Goal: Transaction & Acquisition: Purchase product/service

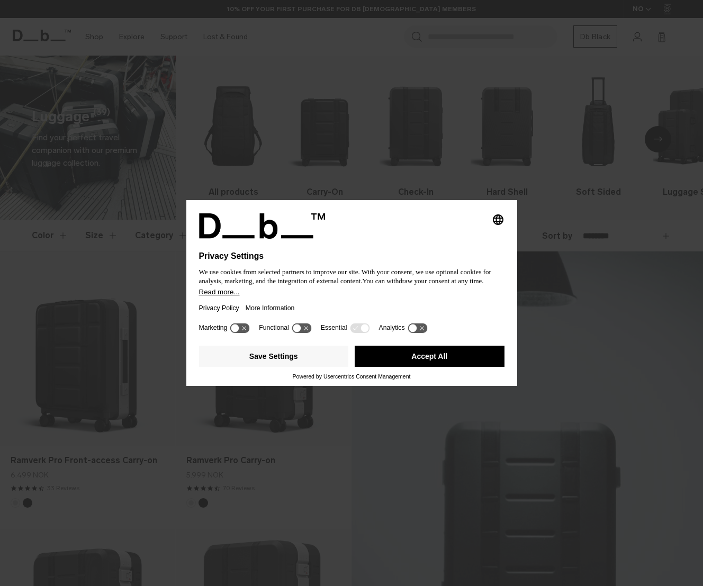
click at [451, 365] on button "Accept All" at bounding box center [430, 356] width 150 height 21
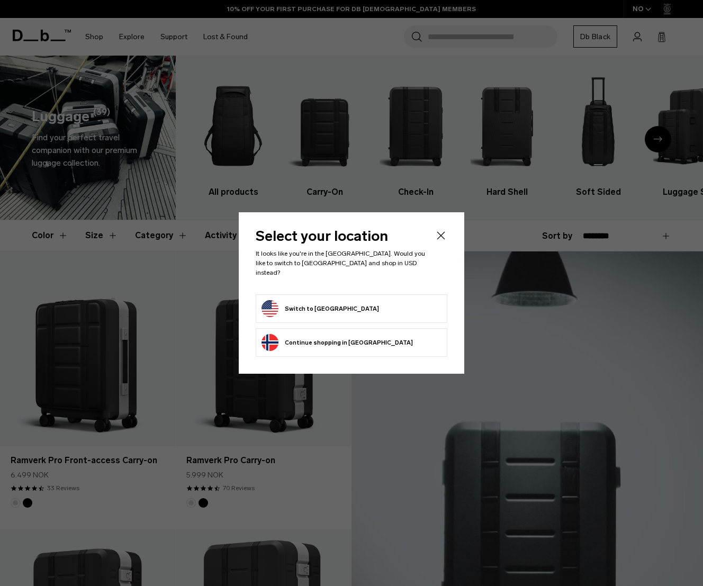
click at [362, 313] on li "Switch to United States" at bounding box center [352, 308] width 192 height 29
click at [340, 305] on button "Switch to United States" at bounding box center [319, 308] width 117 height 17
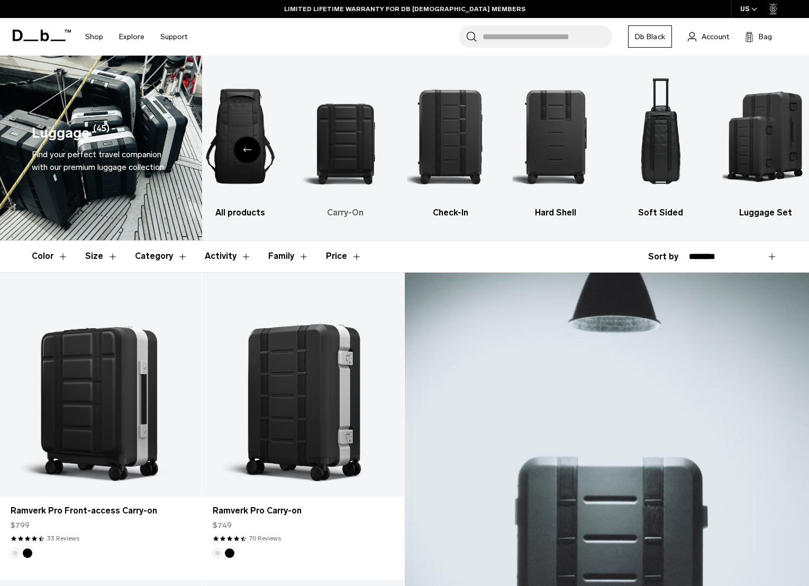
click at [353, 149] on img "2 / 6" at bounding box center [345, 136] width 87 height 130
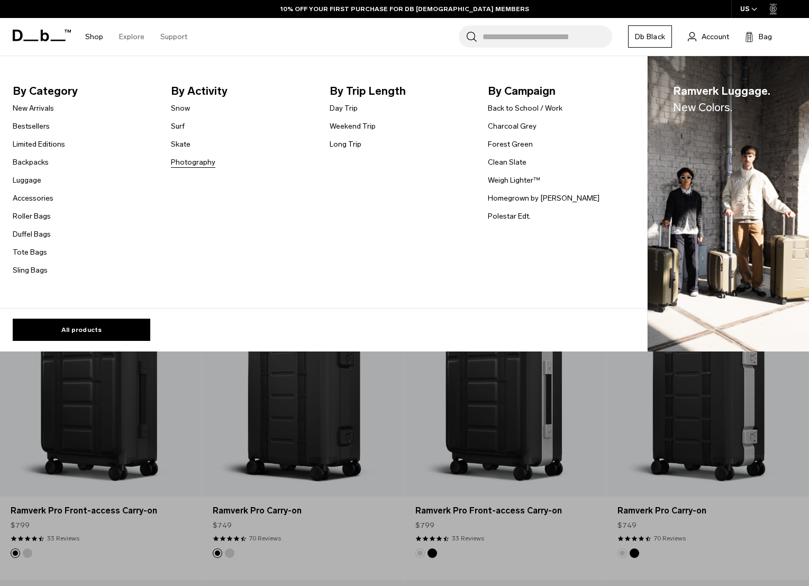
click at [196, 160] on link "Photography" at bounding box center [193, 162] width 44 height 11
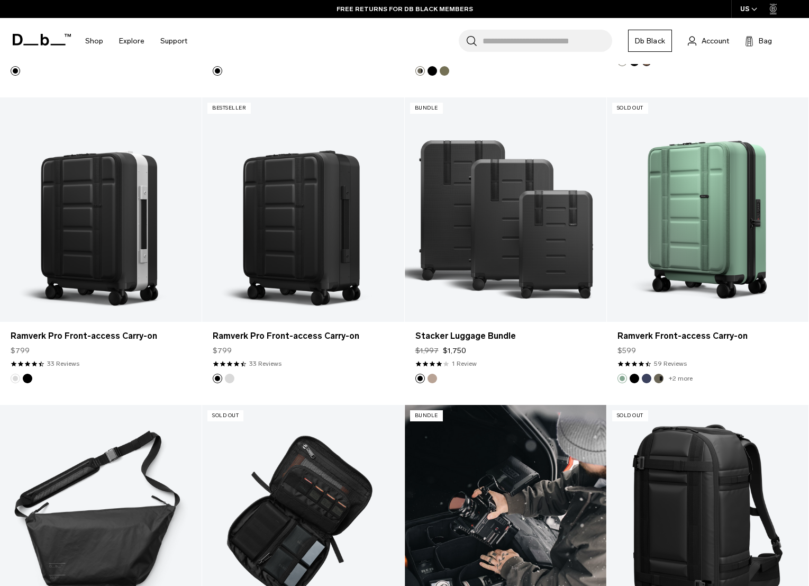
scroll to position [790, 0]
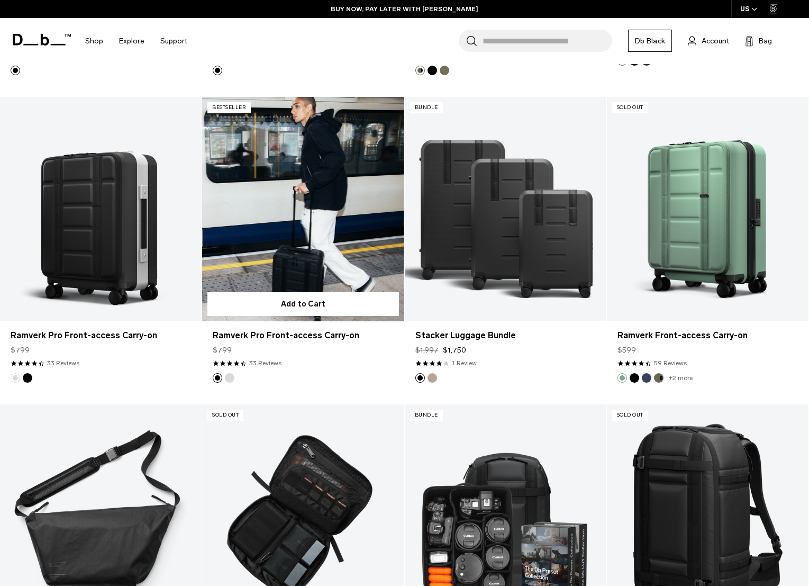
click at [302, 232] on link "Ramverk Pro Front-access Carry-on" at bounding box center [303, 209] width 202 height 224
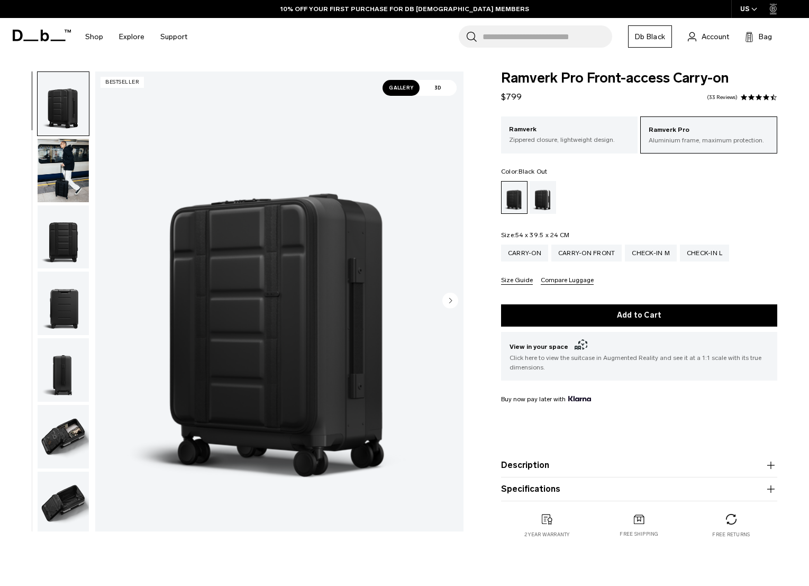
click at [75, 436] on img "button" at bounding box center [63, 437] width 51 height 64
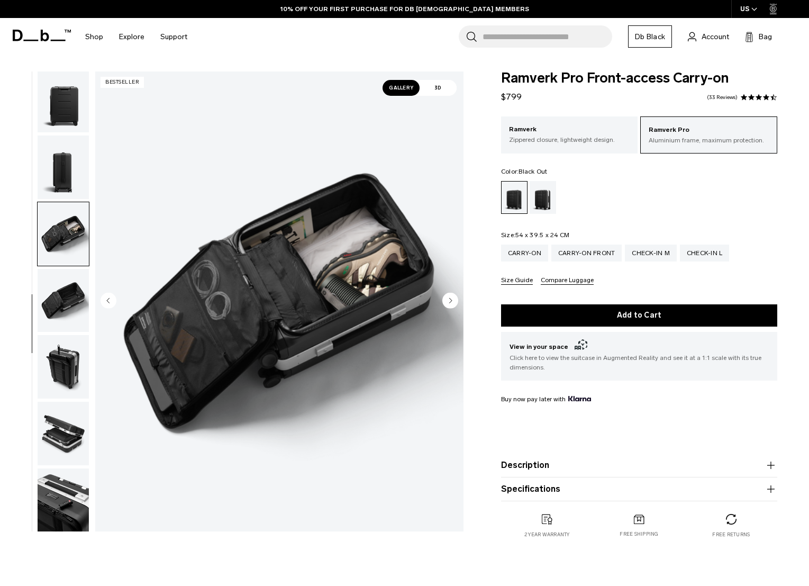
scroll to position [204, 0]
click at [75, 436] on img "button" at bounding box center [63, 433] width 51 height 64
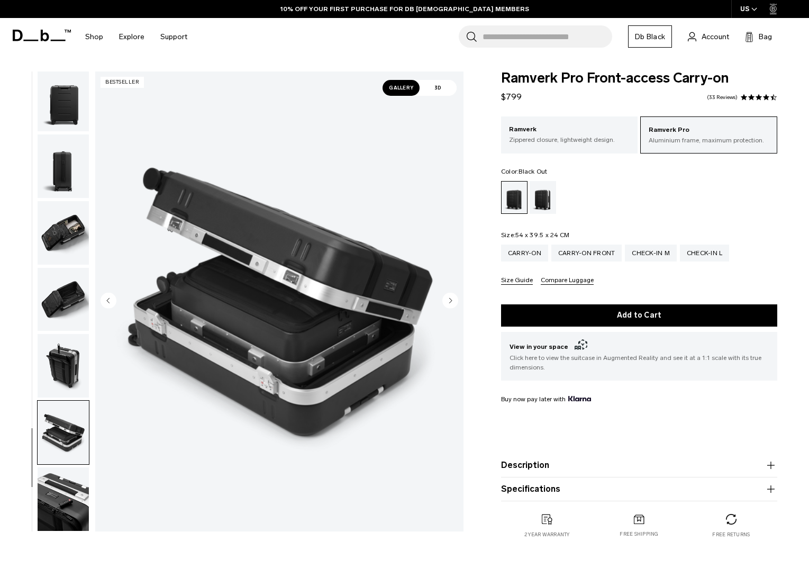
click at [72, 492] on img "button" at bounding box center [63, 499] width 51 height 64
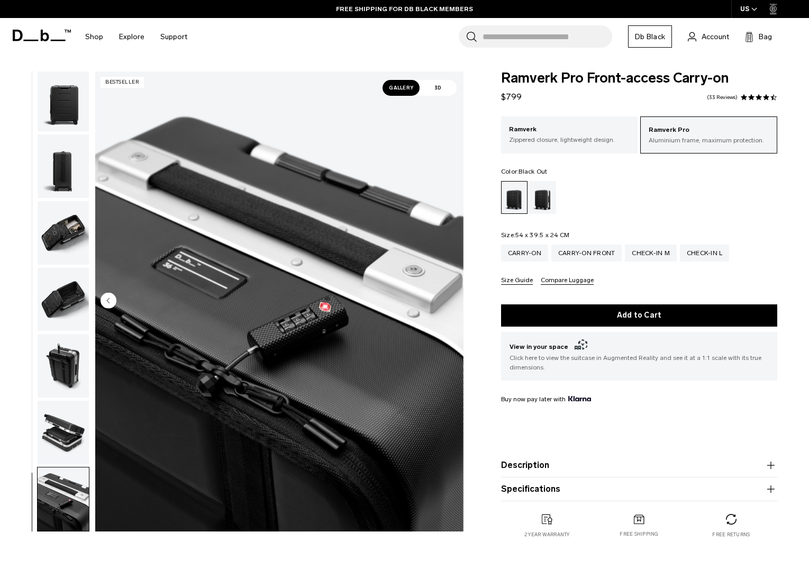
click at [67, 328] on img "button" at bounding box center [63, 300] width 51 height 64
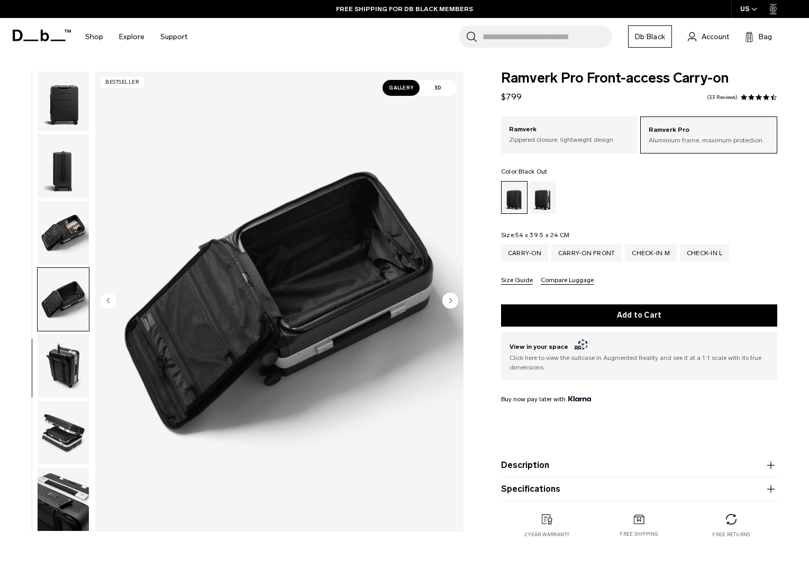
click at [67, 295] on img "button" at bounding box center [63, 300] width 51 height 64
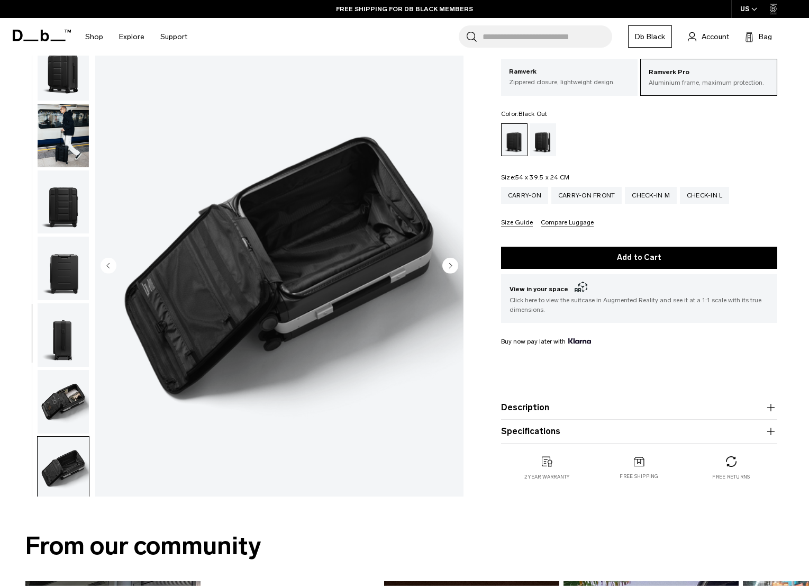
scroll to position [0, 0]
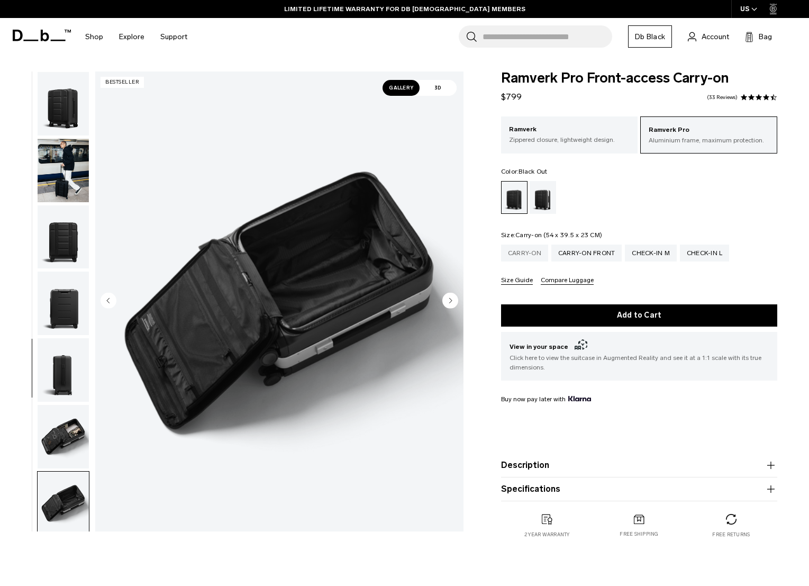
click at [521, 255] on div "Carry-on" at bounding box center [524, 253] width 47 height 17
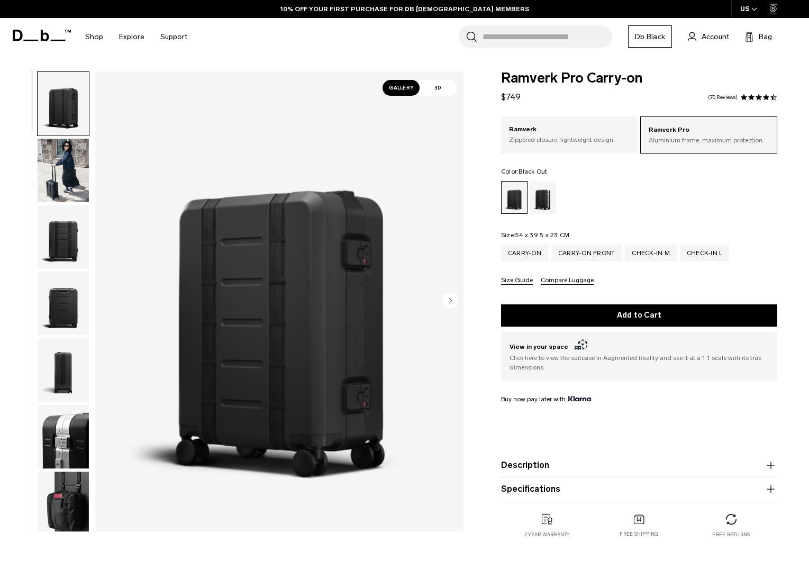
click at [71, 487] on img "button" at bounding box center [63, 504] width 51 height 64
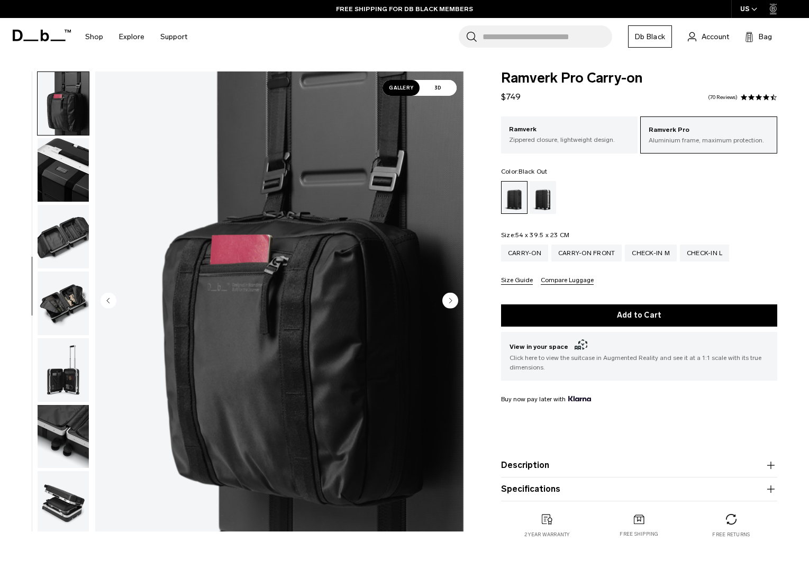
click at [71, 487] on img "button" at bounding box center [63, 503] width 51 height 64
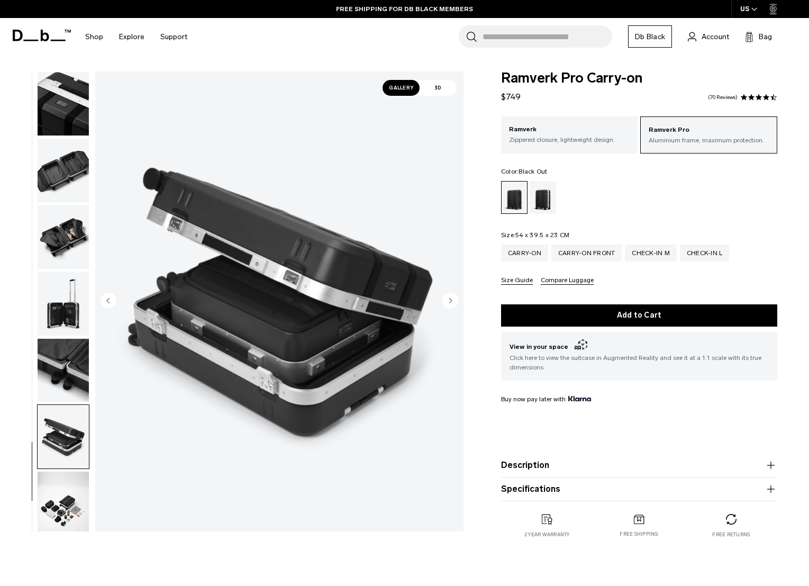
scroll to position [470, 0]
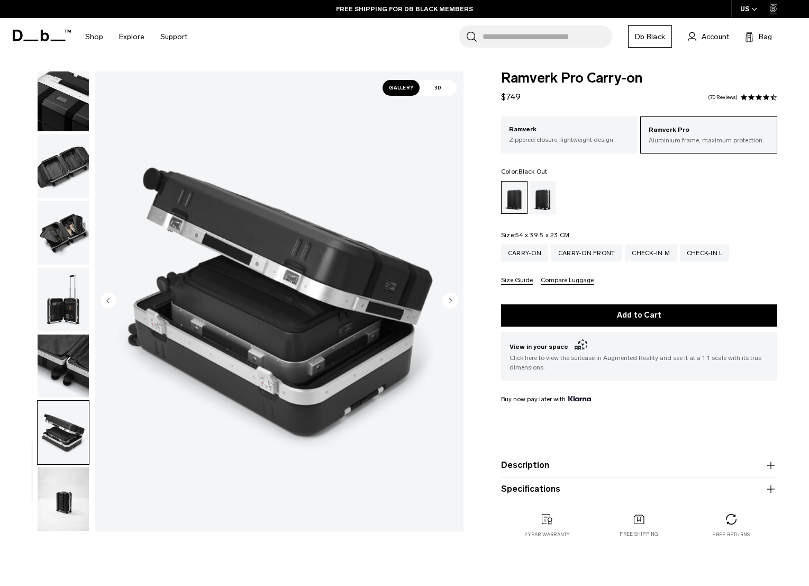
click at [74, 516] on img "button" at bounding box center [63, 499] width 51 height 64
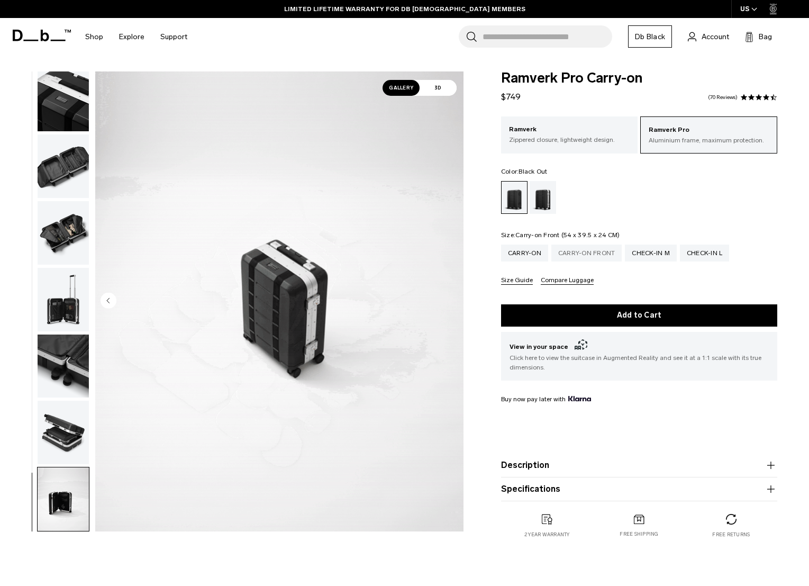
click at [571, 247] on div "Carry-on Front" at bounding box center [586, 253] width 71 height 17
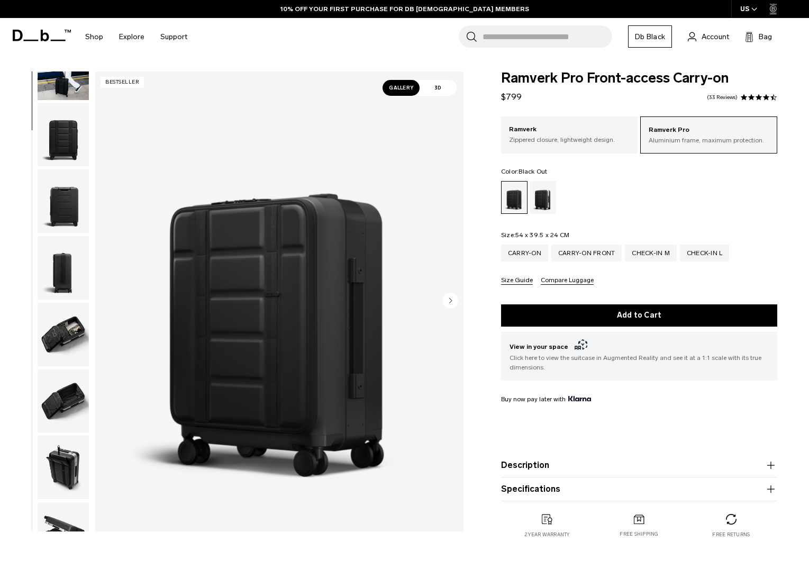
scroll to position [204, 0]
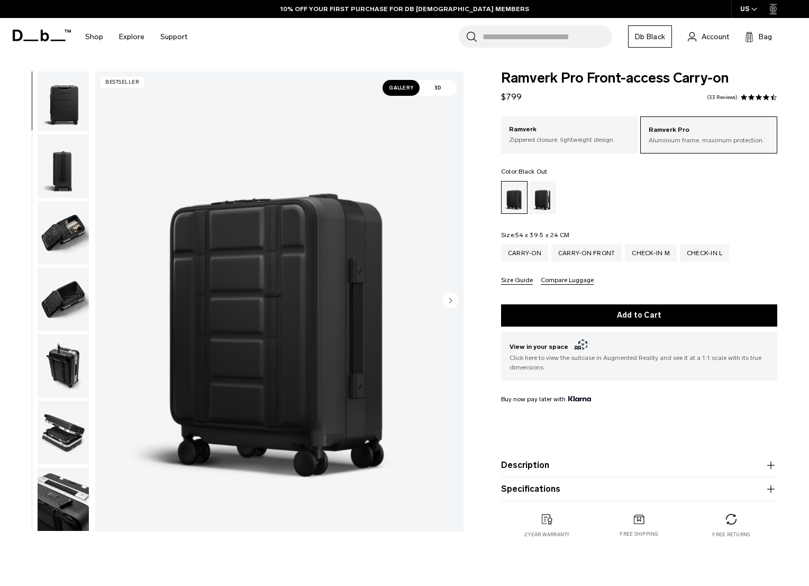
click at [69, 502] on img "button" at bounding box center [63, 499] width 51 height 64
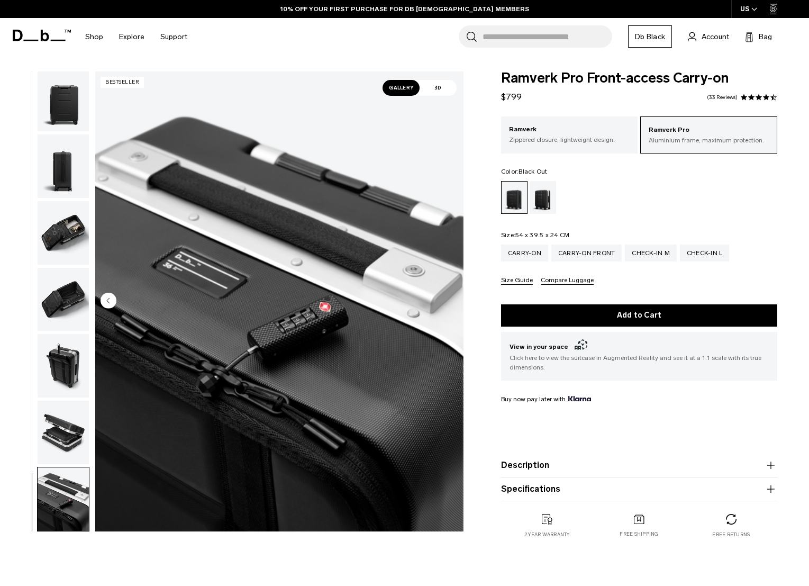
click at [61, 436] on img "button" at bounding box center [63, 433] width 51 height 64
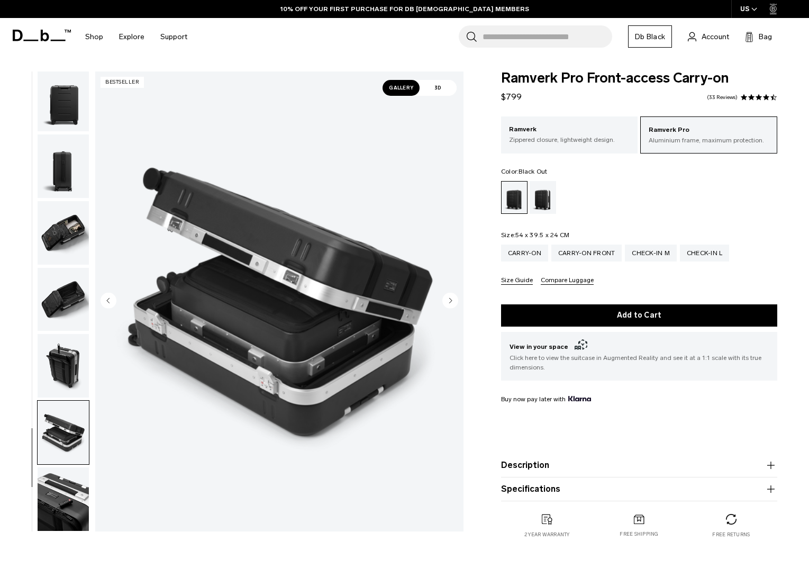
click at [61, 334] on img "button" at bounding box center [63, 366] width 51 height 64
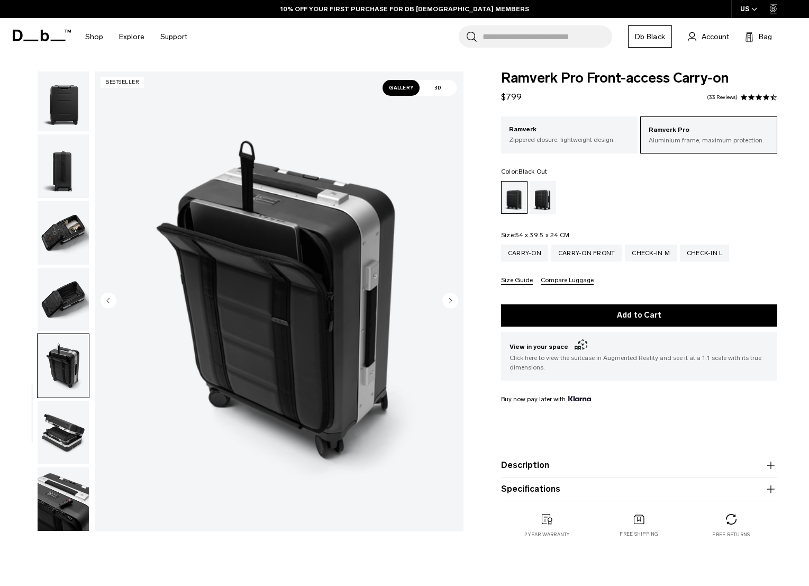
click at [74, 286] on img "button" at bounding box center [63, 300] width 51 height 64
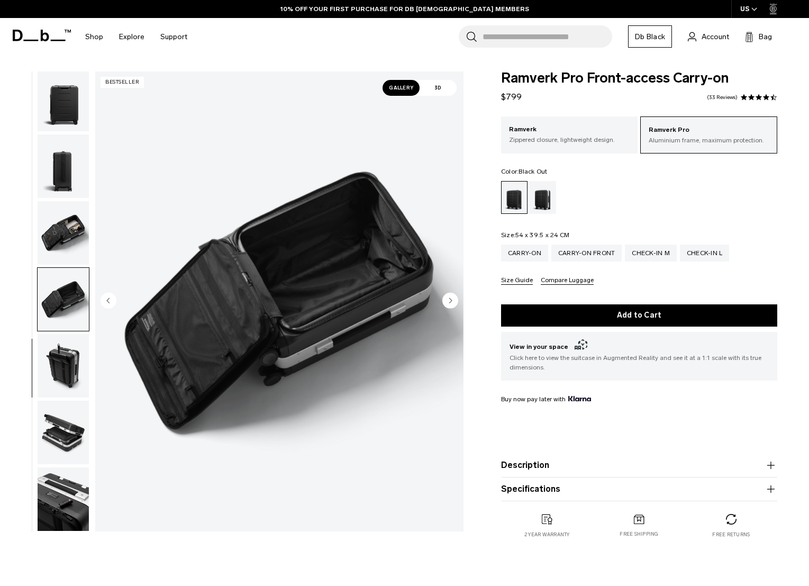
click at [74, 323] on img "button" at bounding box center [63, 300] width 51 height 64
click at [70, 346] on img "button" at bounding box center [63, 366] width 51 height 64
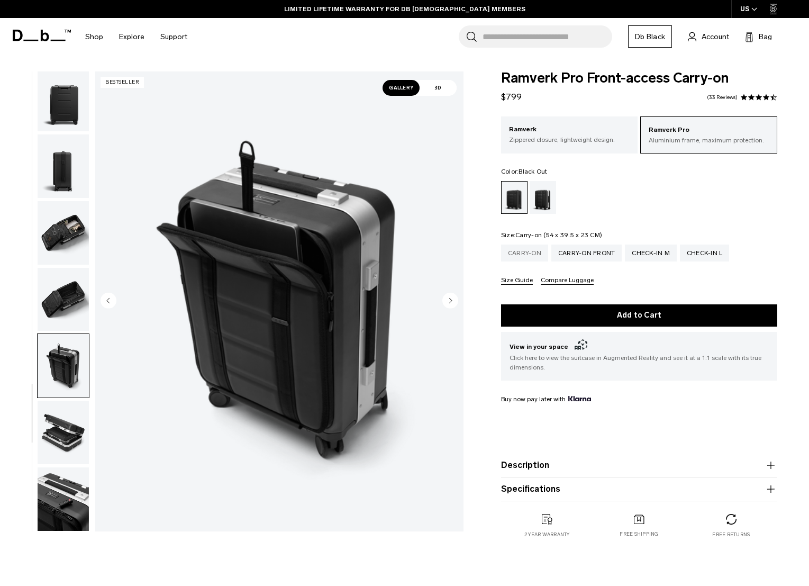
click at [514, 259] on div "Carry-on" at bounding box center [524, 253] width 47 height 17
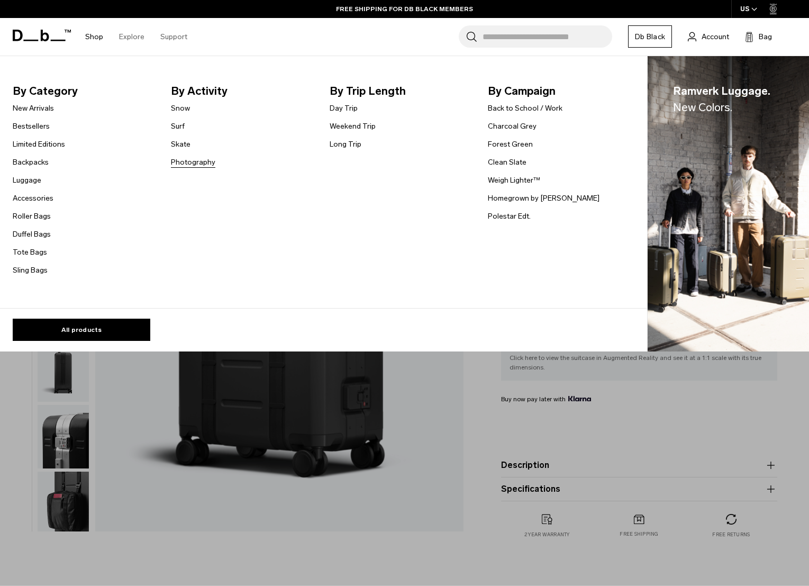
click at [180, 162] on link "Photography" at bounding box center [193, 162] width 44 height 11
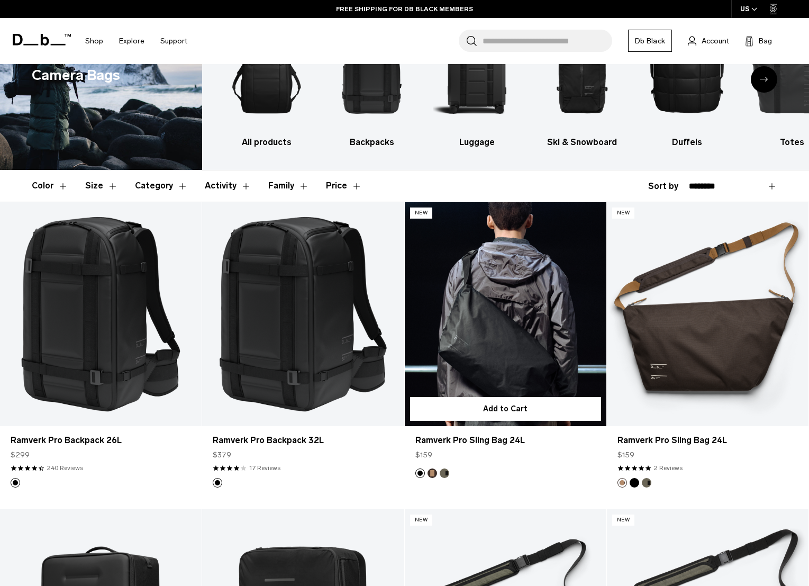
click at [496, 325] on link "Ramverk Pro Sling Bag 24L" at bounding box center [506, 314] width 202 height 224
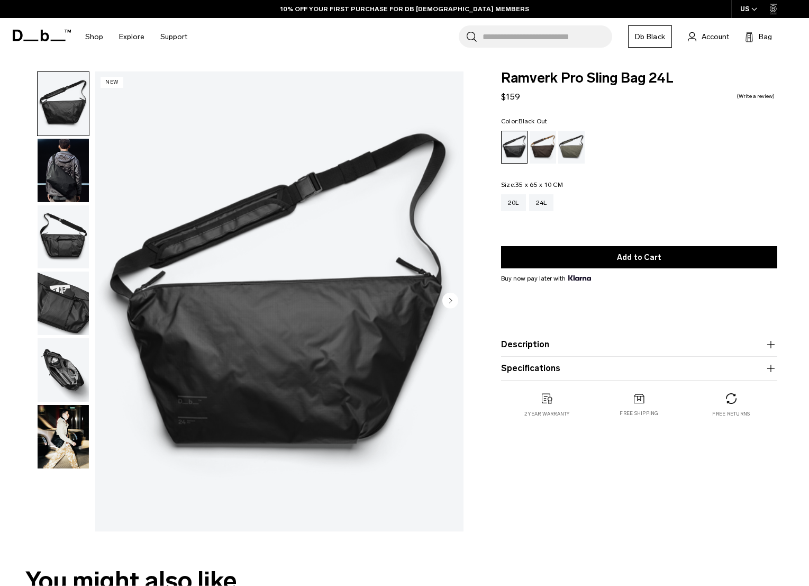
click at [77, 303] on img "button" at bounding box center [63, 304] width 51 height 64
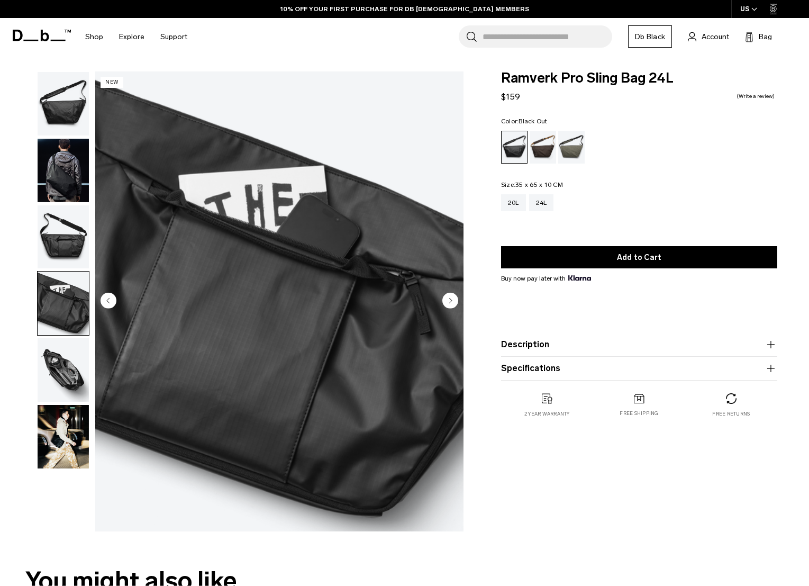
click at [75, 379] on img "button" at bounding box center [63, 370] width 51 height 64
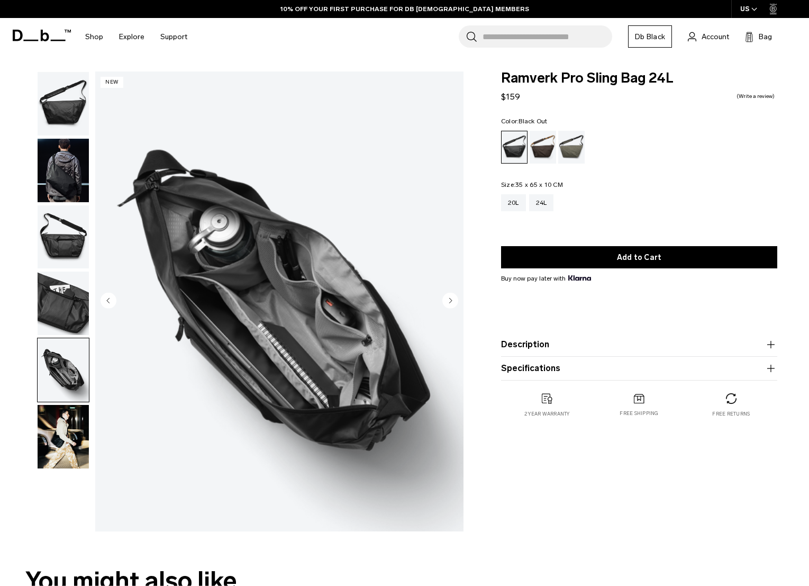
click at [75, 414] on img "button" at bounding box center [63, 437] width 51 height 64
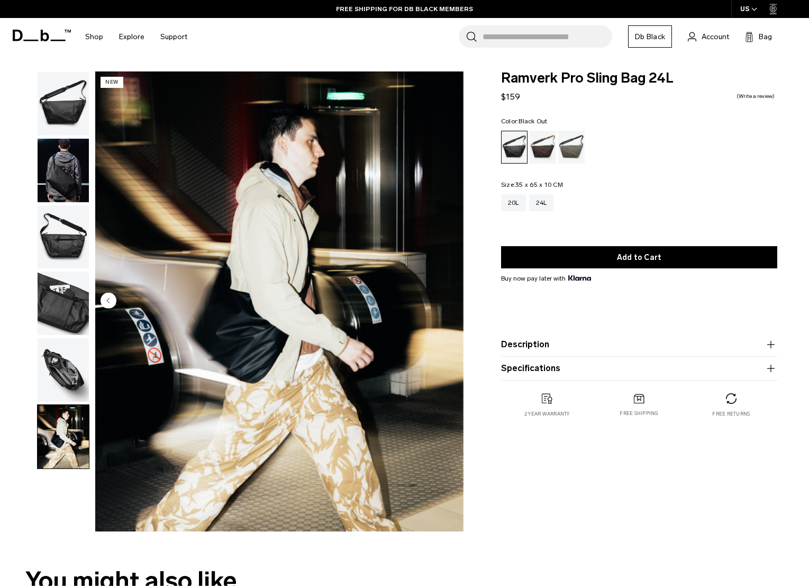
click at [70, 87] on img "button" at bounding box center [63, 104] width 51 height 64
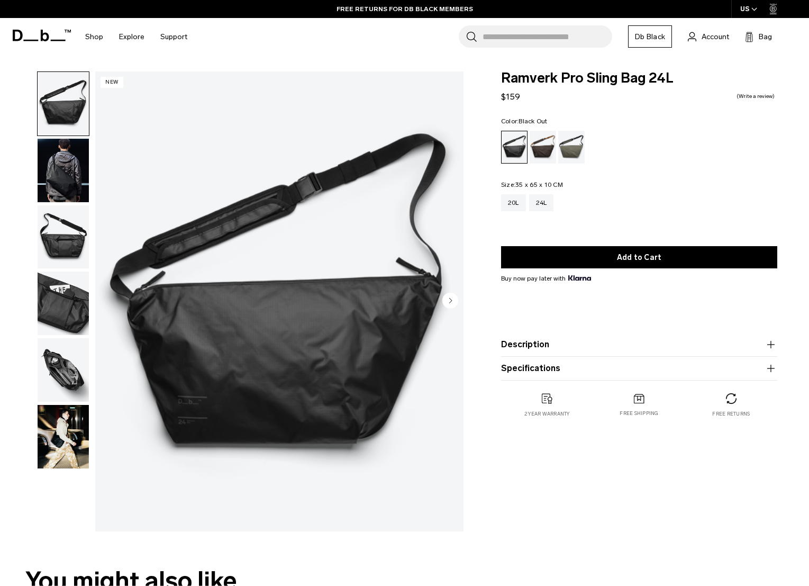
click at [68, 251] on img "button" at bounding box center [63, 237] width 51 height 64
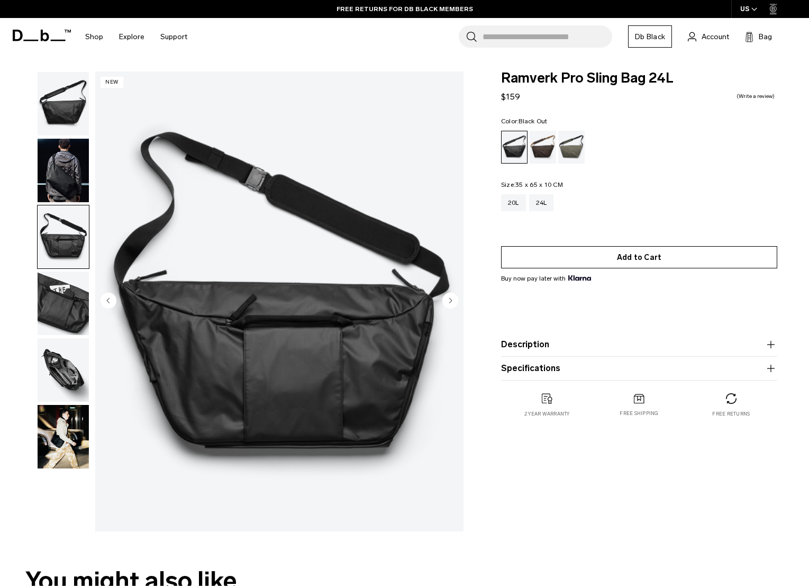
click at [634, 258] on button "Add to Cart" at bounding box center [639, 257] width 276 height 22
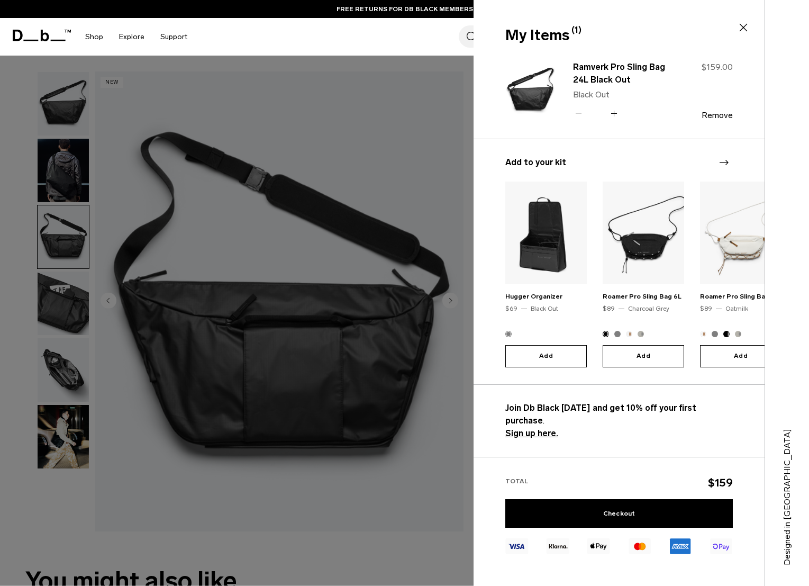
click at [421, 496] on div at bounding box center [404, 293] width 809 height 586
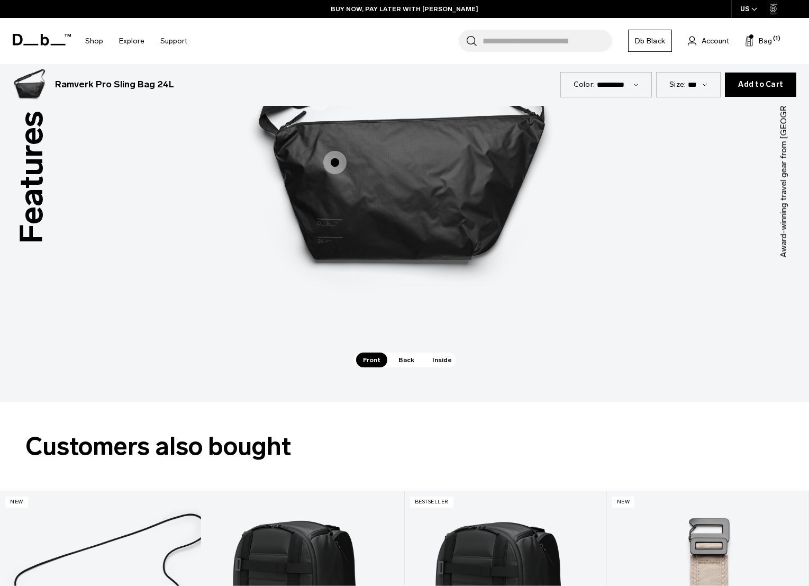
scroll to position [1419, 0]
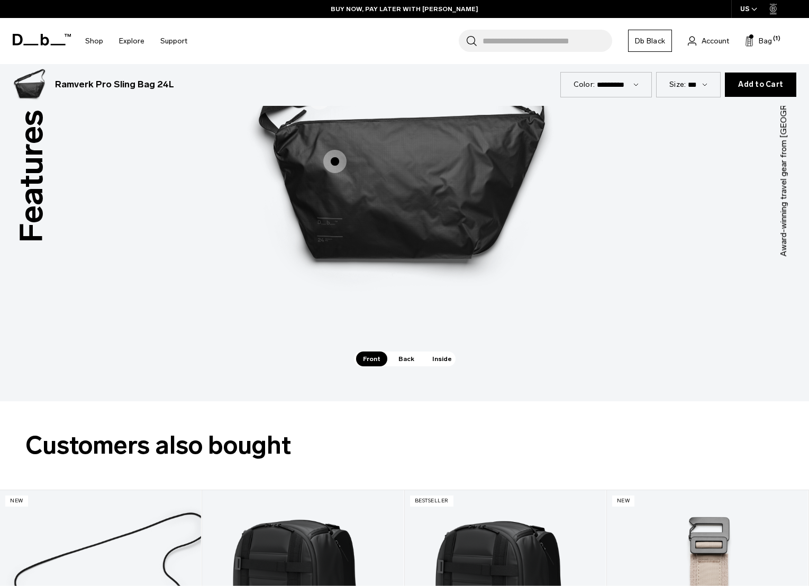
click at [336, 160] on span "1 / 3" at bounding box center [334, 161] width 23 height 23
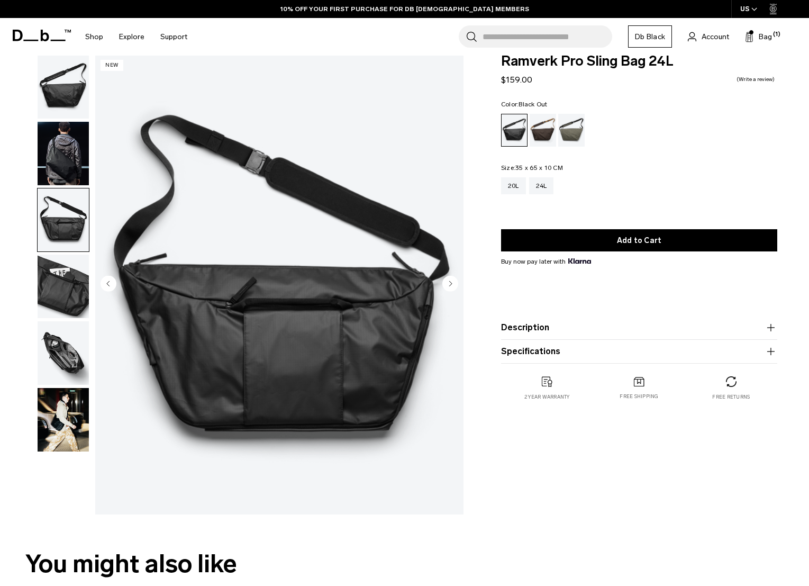
scroll to position [0, 0]
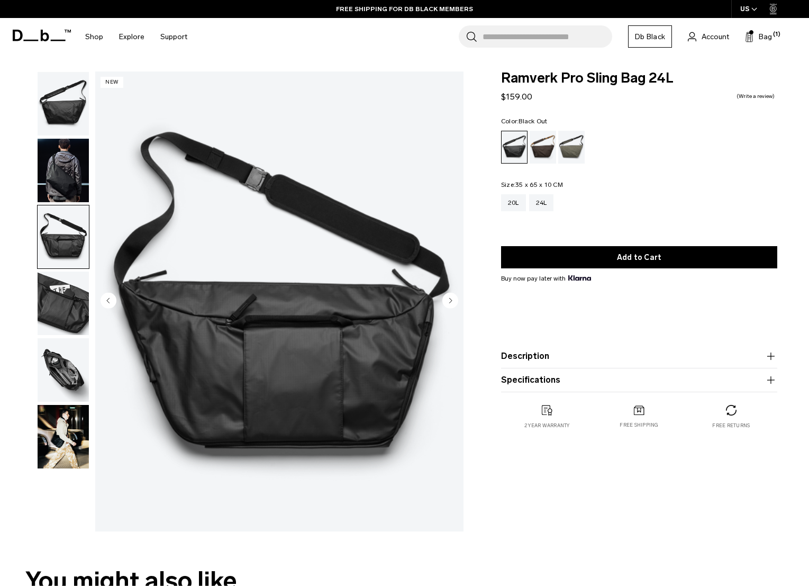
click at [492, 302] on div "Ramverk Pro Sling Bag 24L $159.00 0.0 star rating Write a review Color: Black O…" at bounding box center [639, 260] width 340 height 379
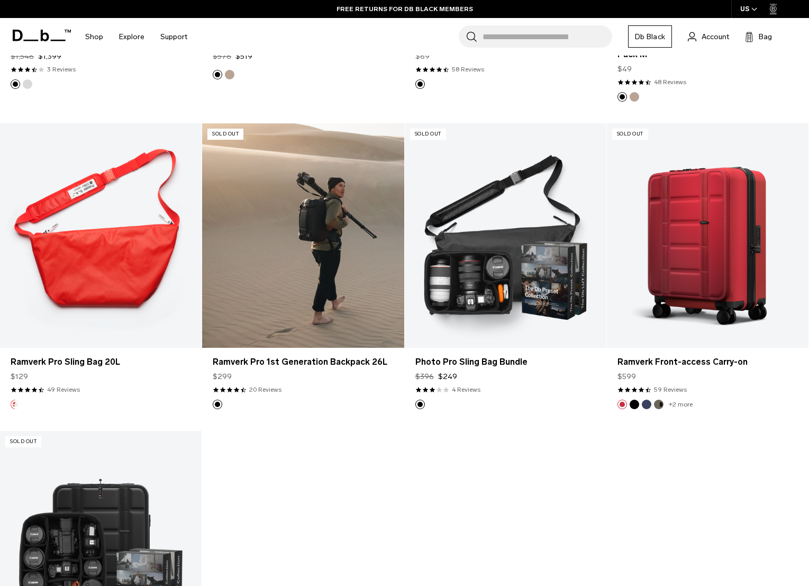
scroll to position [2003, 0]
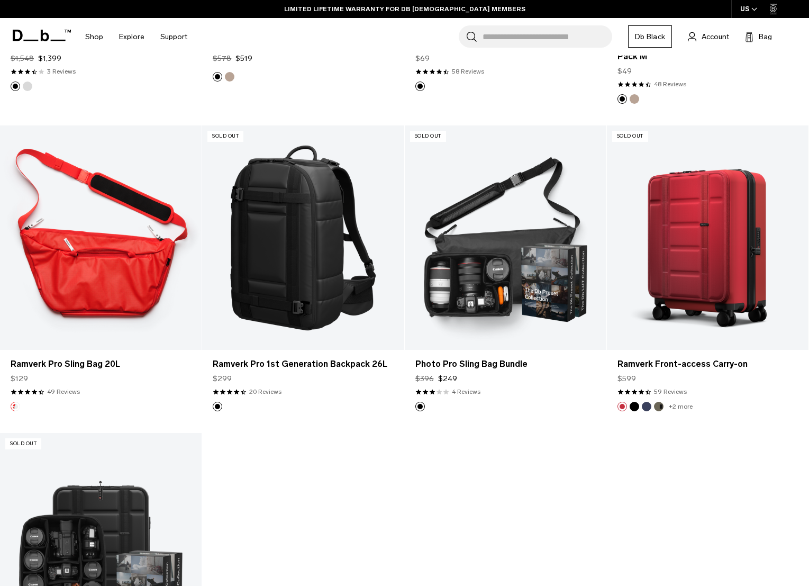
click at [113, 267] on link "Ramverk Pro Sling Bag 20L" at bounding box center [101, 237] width 202 height 224
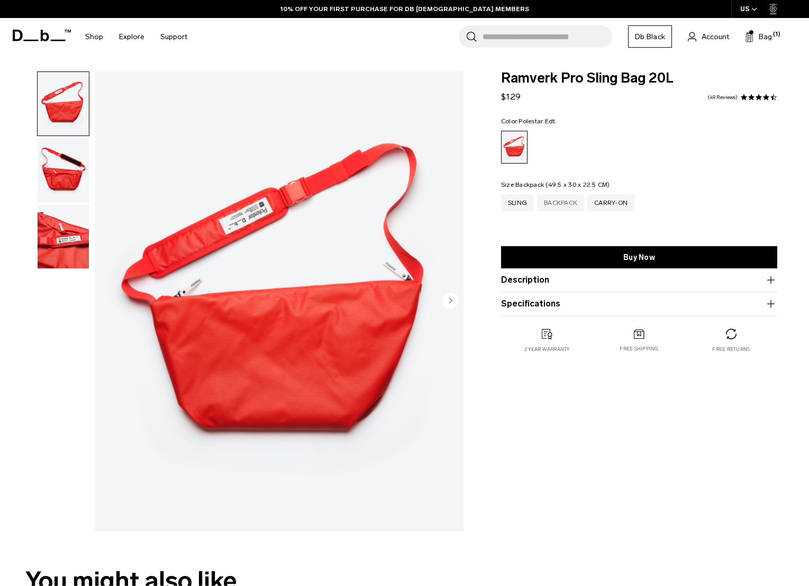
click at [551, 203] on div "Backpack" at bounding box center [560, 202] width 47 height 17
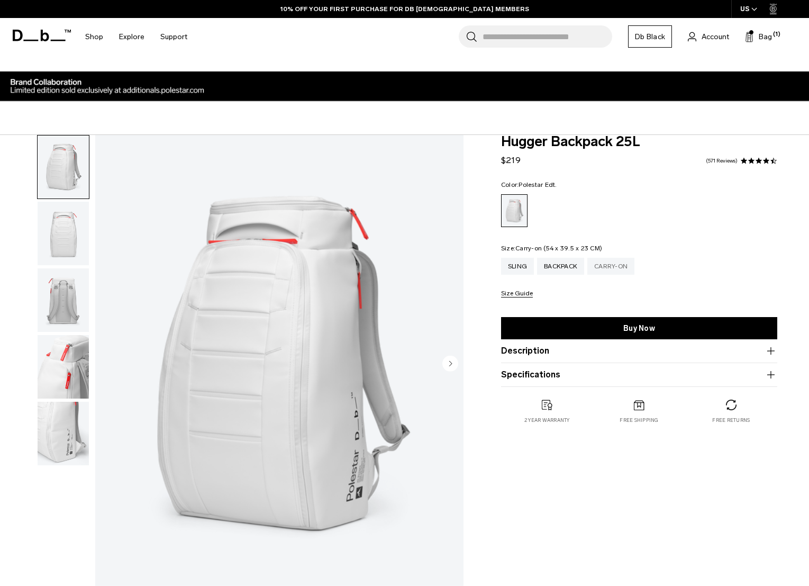
click at [617, 261] on div "Carry-on" at bounding box center [610, 266] width 47 height 17
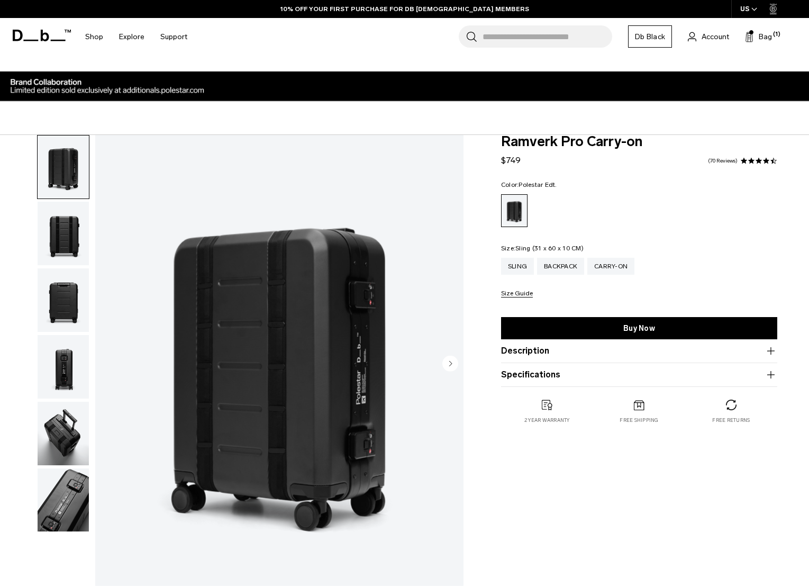
click at [518, 266] on div "Sling" at bounding box center [517, 266] width 33 height 17
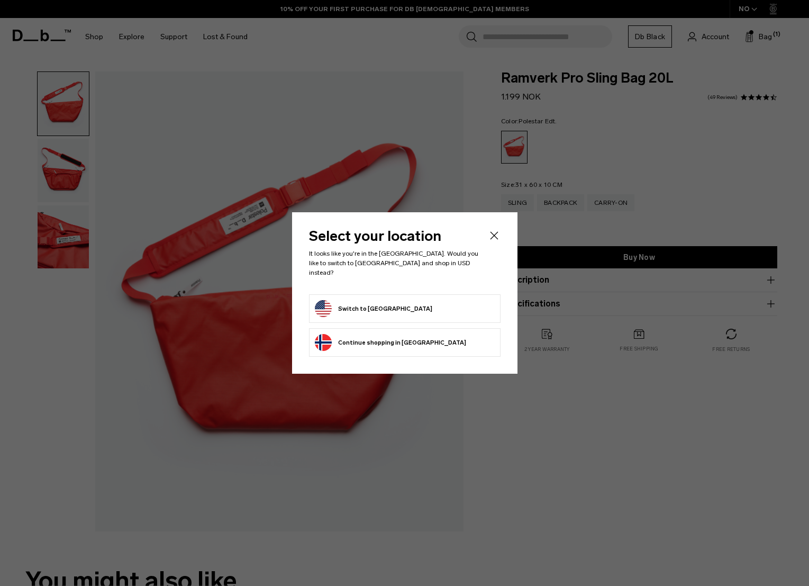
click at [492, 238] on icon "Close" at bounding box center [494, 235] width 8 height 8
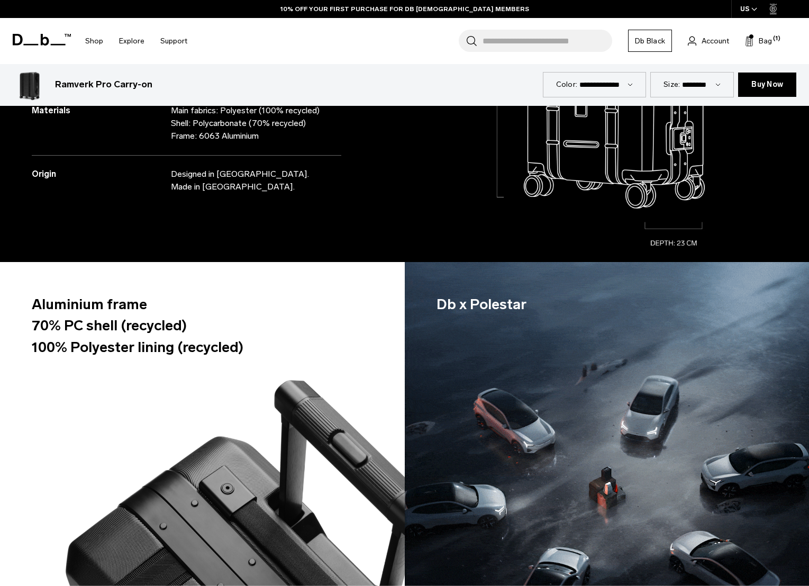
scroll to position [729, 0]
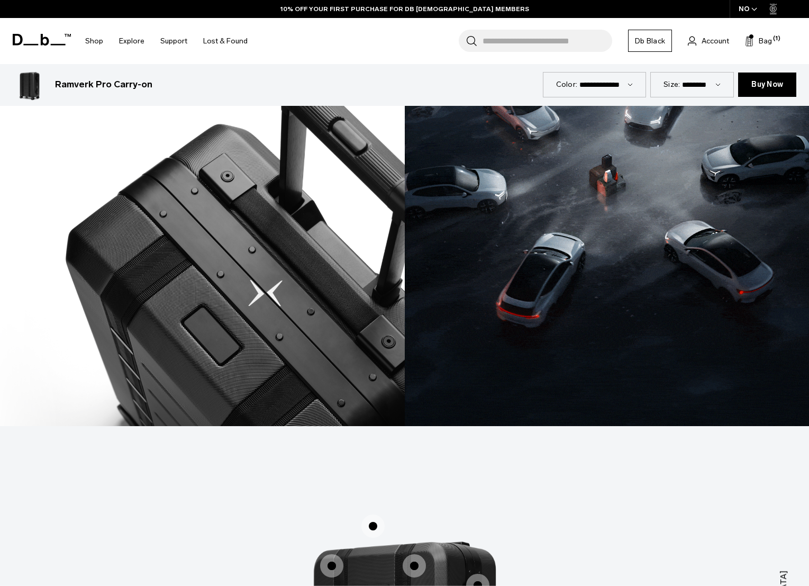
scroll to position [1063, 0]
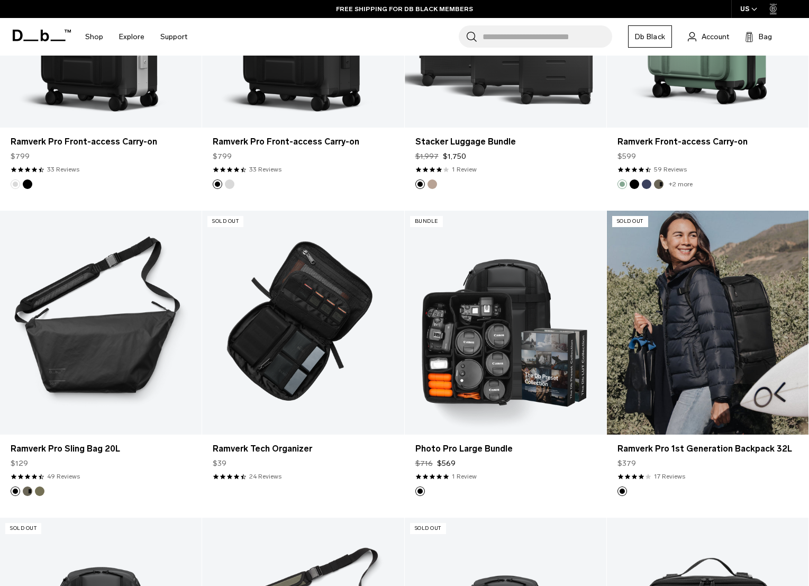
scroll to position [927, 0]
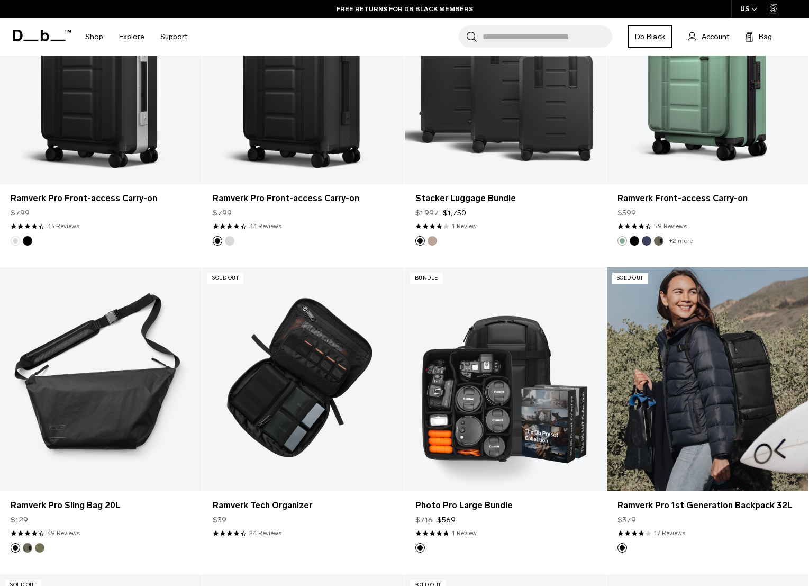
click at [716, 354] on link "Ramverk Pro 1st Generation Backpack 32L" at bounding box center [708, 379] width 202 height 224
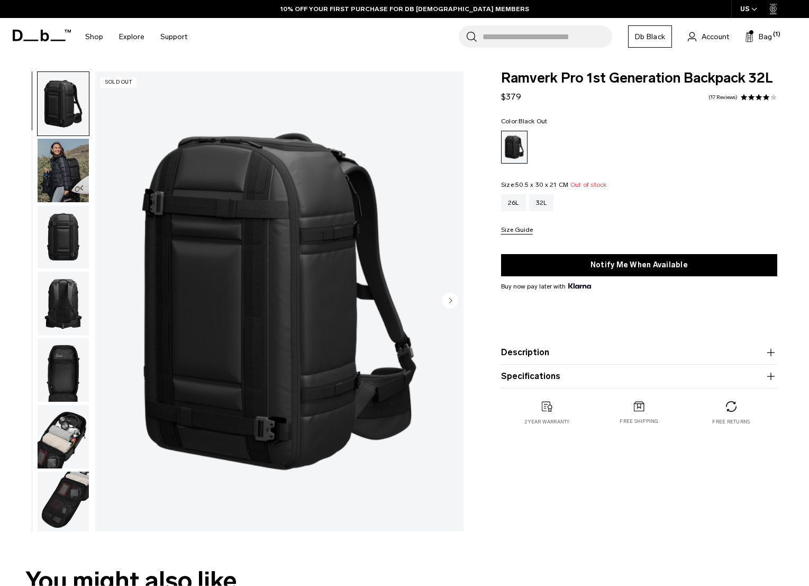
click at [50, 521] on img "button" at bounding box center [63, 504] width 51 height 64
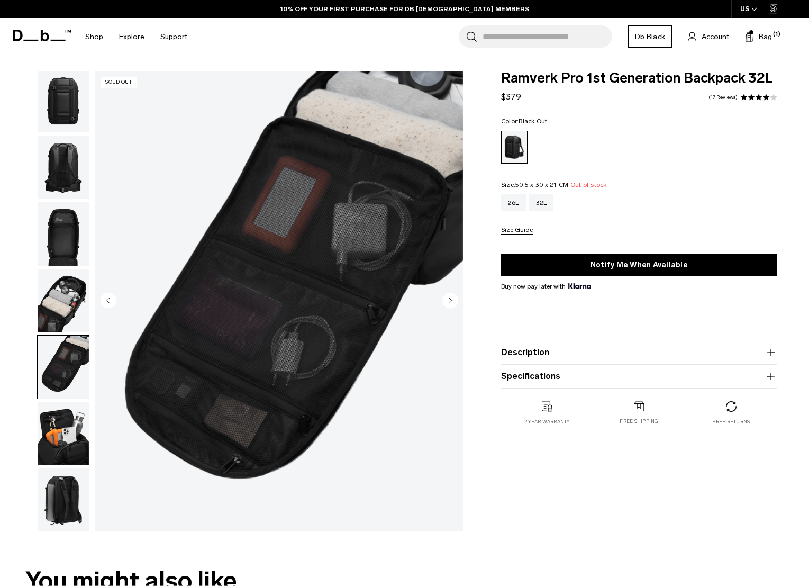
scroll to position [137, 0]
click at [61, 517] on img "button" at bounding box center [63, 499] width 51 height 64
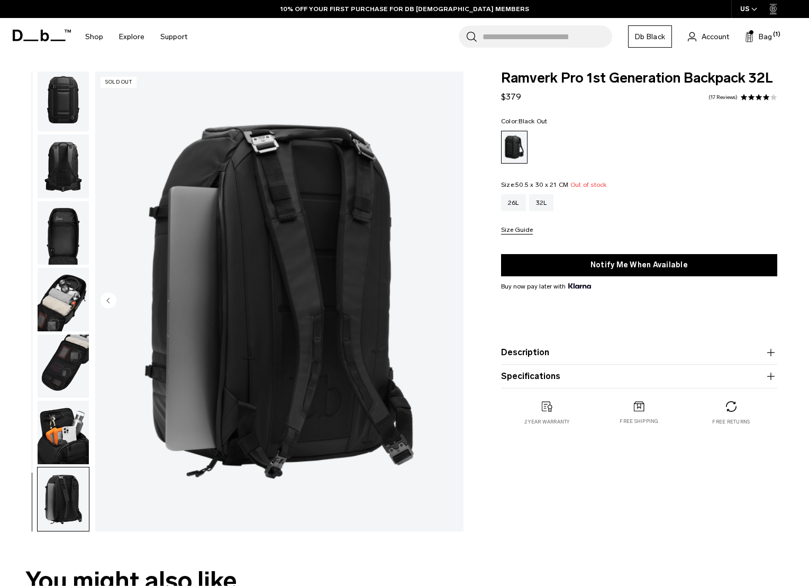
click at [70, 304] on img "button" at bounding box center [63, 300] width 51 height 64
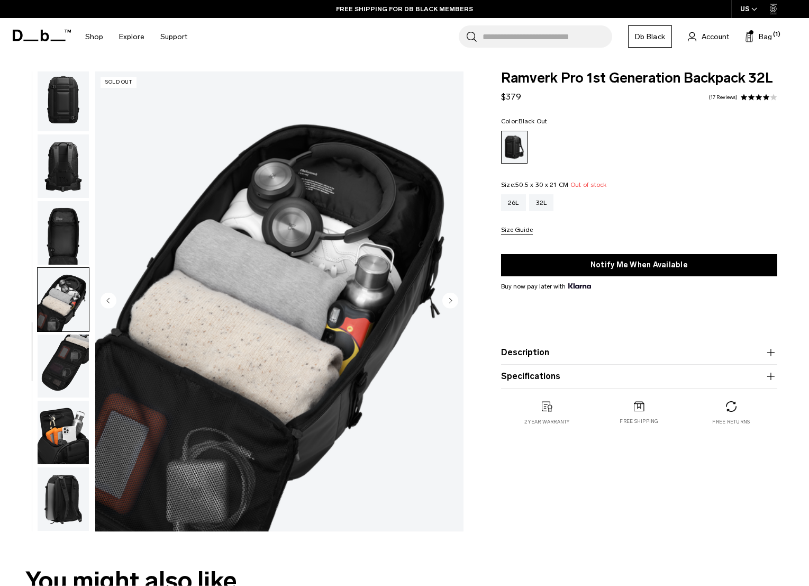
click at [68, 154] on img "button" at bounding box center [63, 166] width 51 height 64
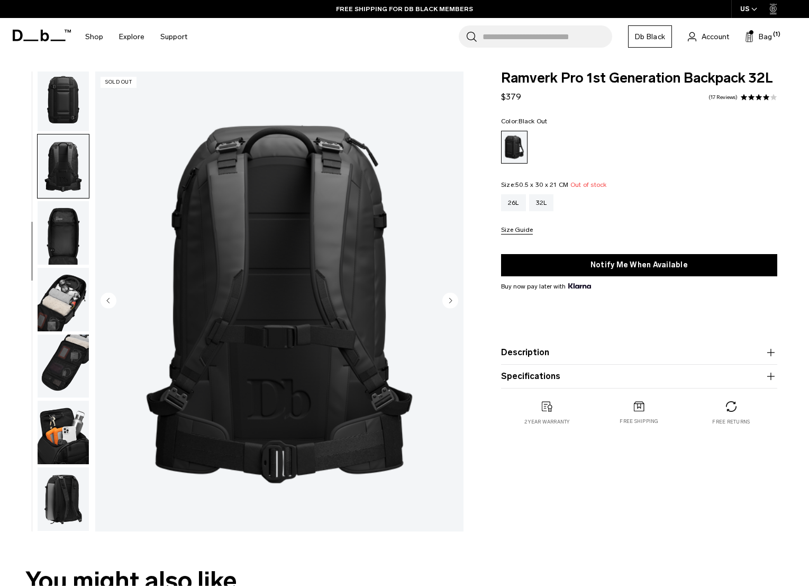
click at [68, 236] on img "button" at bounding box center [63, 233] width 51 height 64
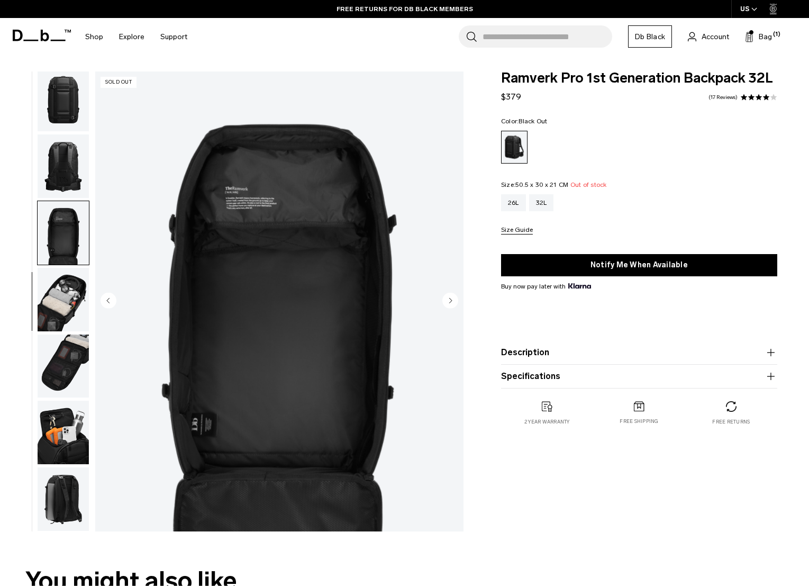
click at [65, 105] on img "button" at bounding box center [63, 100] width 51 height 64
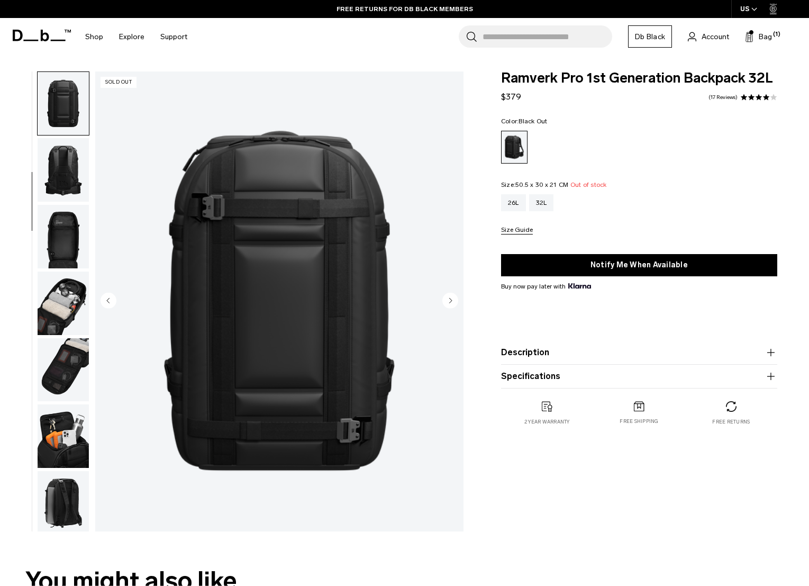
click at [69, 170] on img "button" at bounding box center [63, 170] width 51 height 64
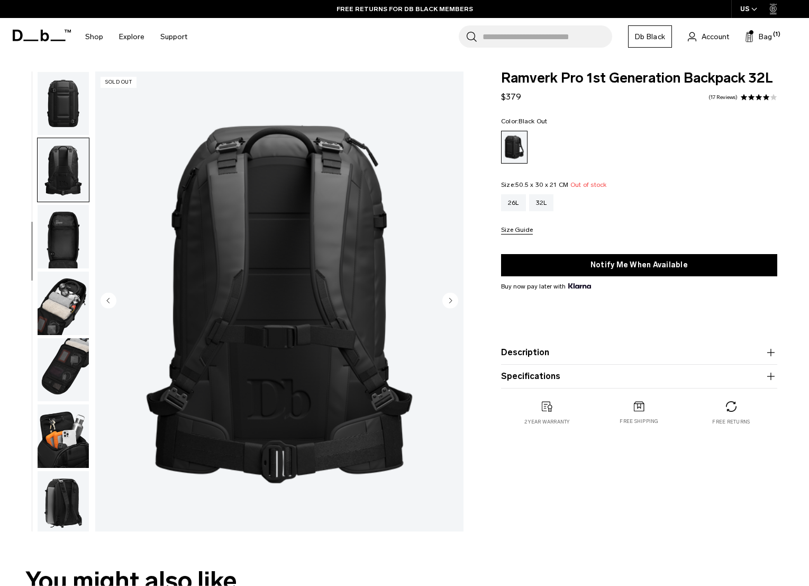
scroll to position [137, 0]
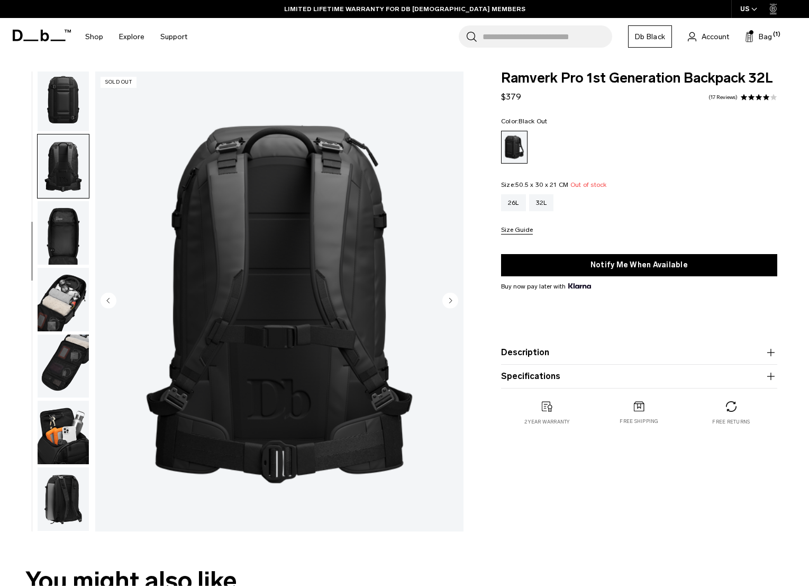
click at [42, 73] on img "button" at bounding box center [63, 100] width 51 height 64
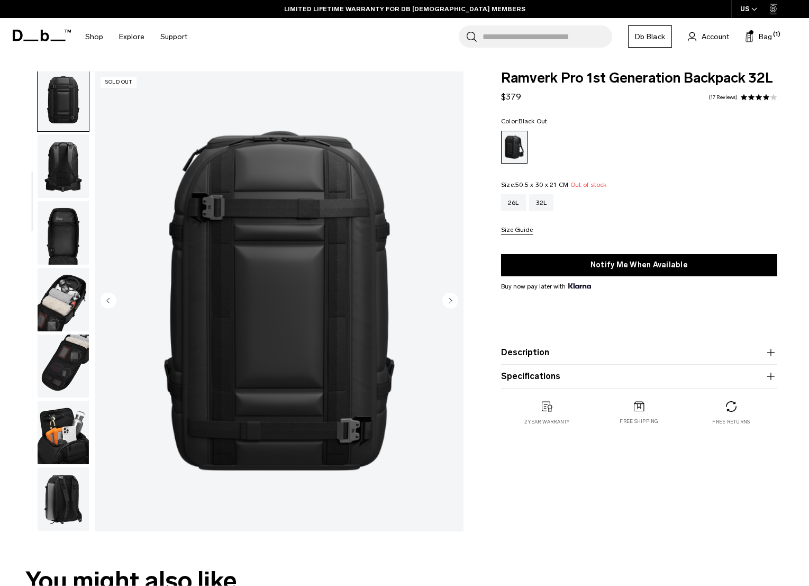
scroll to position [133, 0]
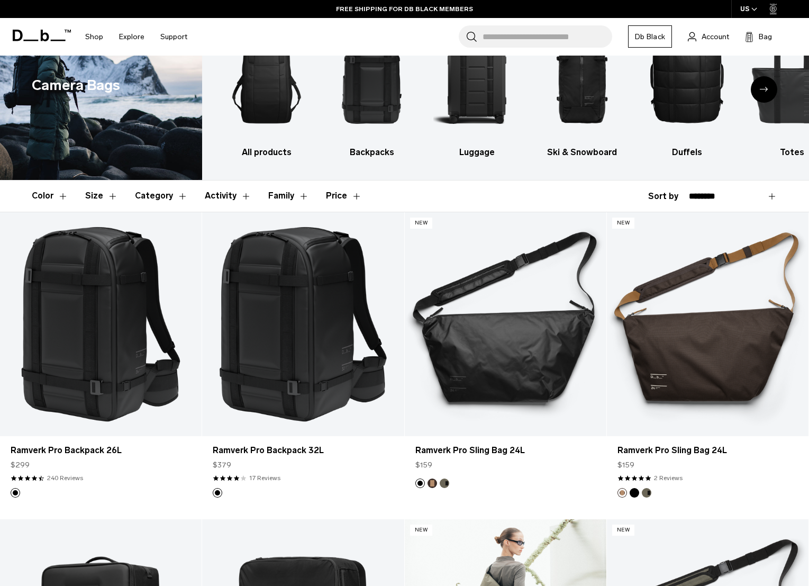
scroll to position [60, 0]
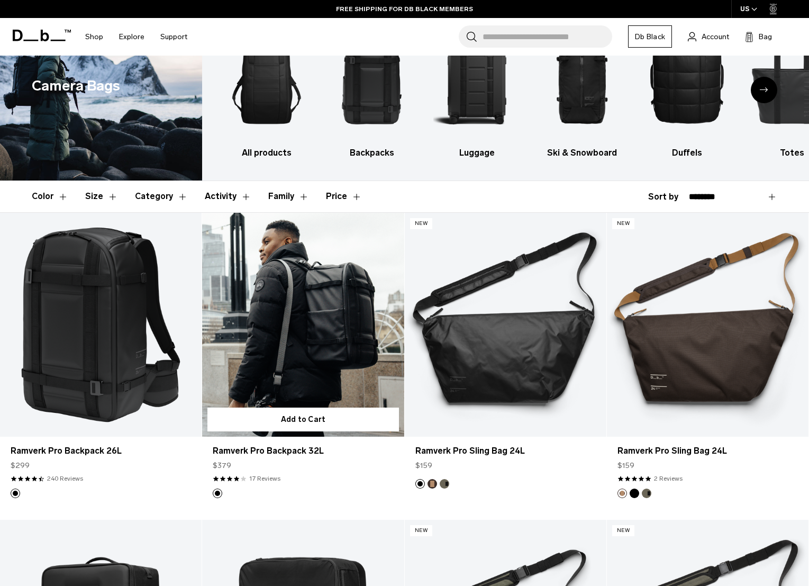
click at [302, 322] on link "Ramverk Pro Backpack 32L" at bounding box center [303, 325] width 202 height 224
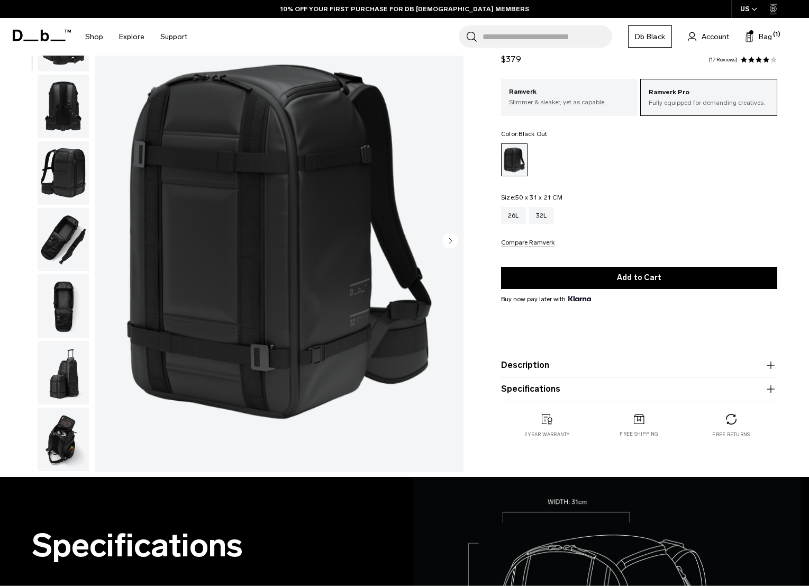
scroll to position [85, 0]
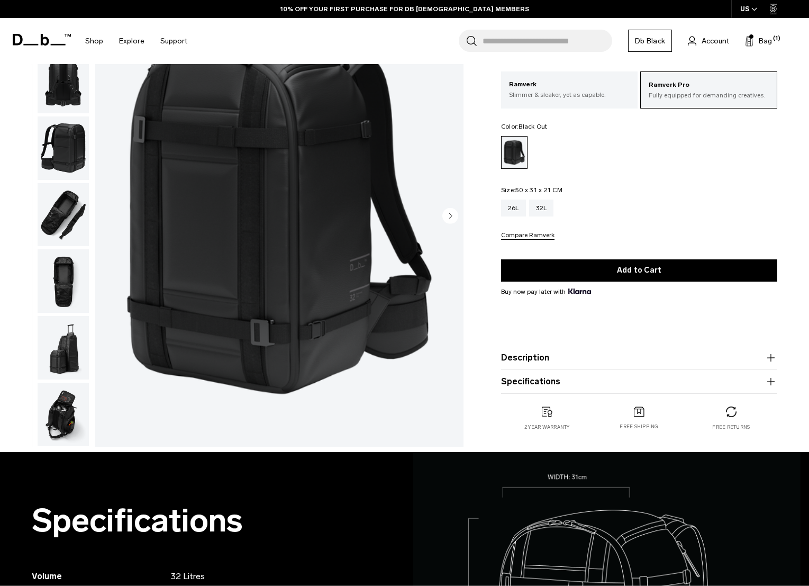
click at [59, 221] on img "button" at bounding box center [63, 215] width 51 height 64
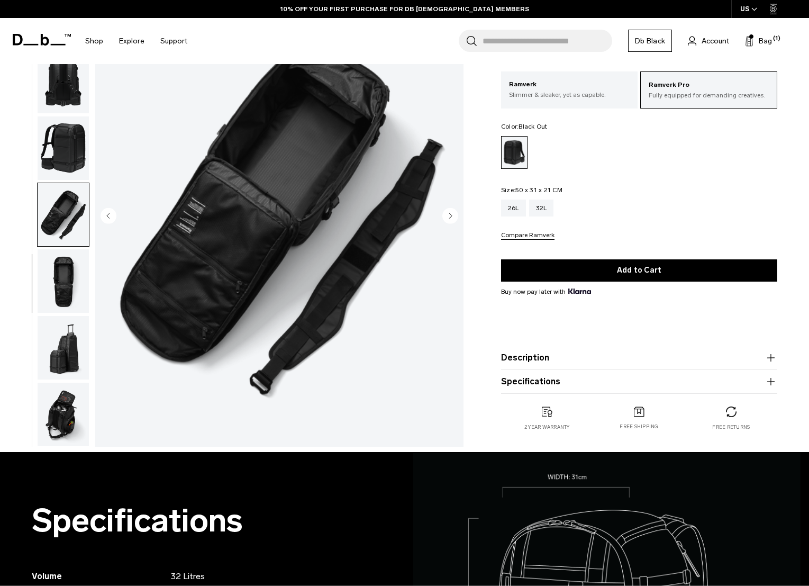
click at [61, 266] on img "button" at bounding box center [63, 281] width 51 height 64
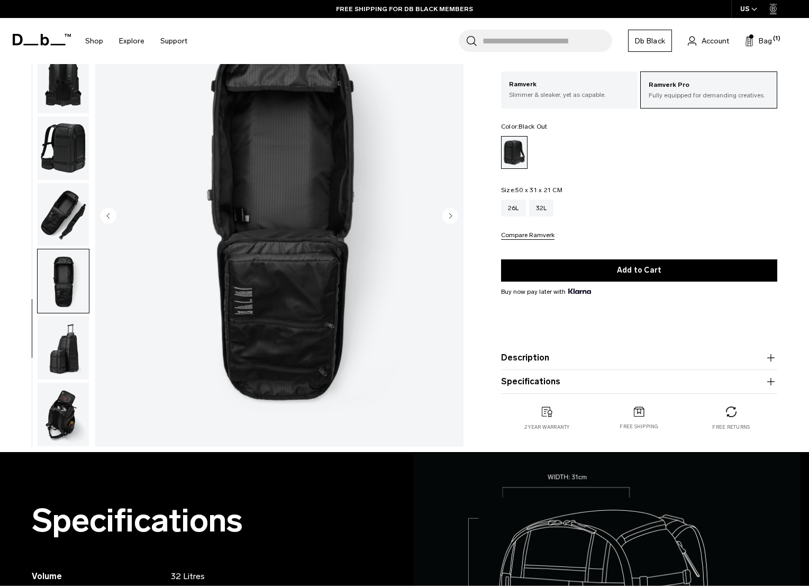
click at [58, 346] on img "button" at bounding box center [63, 348] width 51 height 64
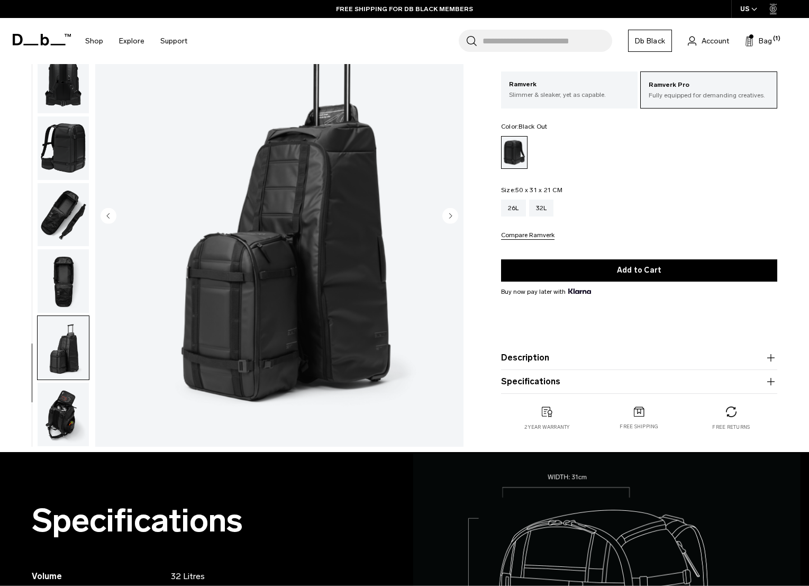
click at [55, 433] on img "button" at bounding box center [63, 415] width 51 height 64
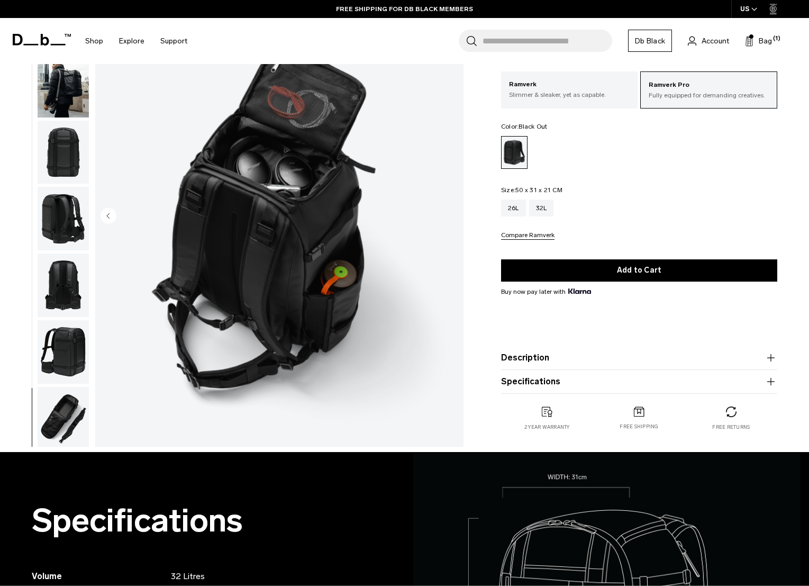
scroll to position [0, 0]
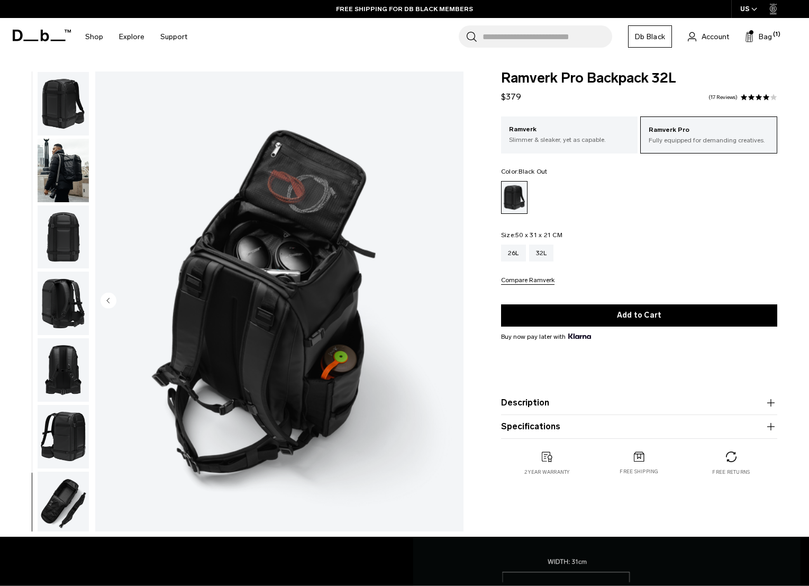
click at [52, 167] on img "button" at bounding box center [63, 171] width 51 height 64
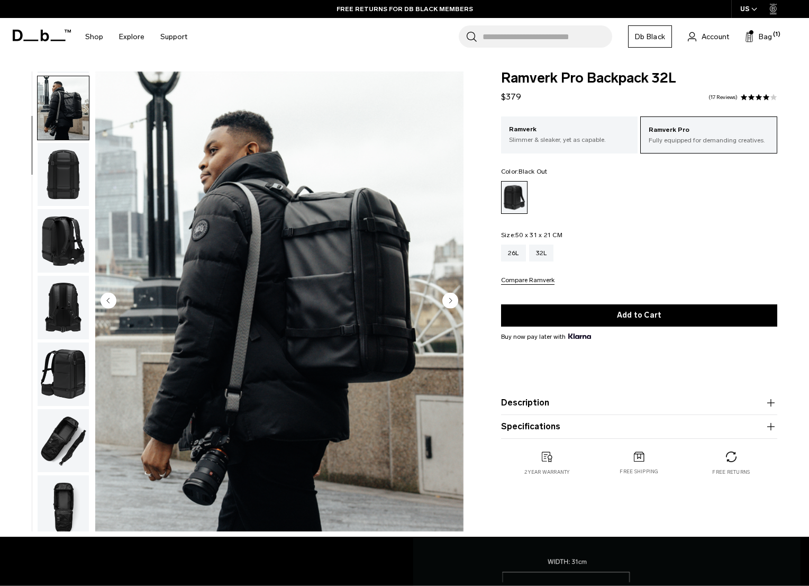
scroll to position [67, 0]
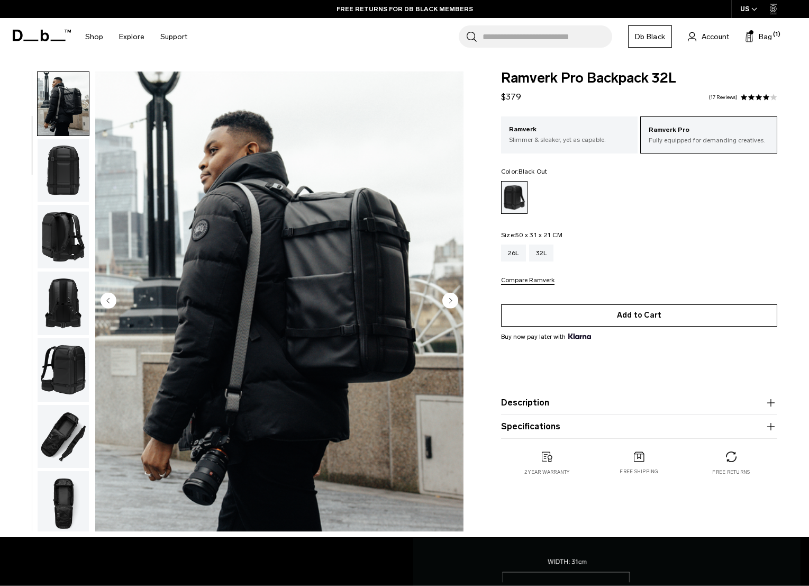
click at [655, 308] on button "Add to Cart" at bounding box center [639, 315] width 276 height 22
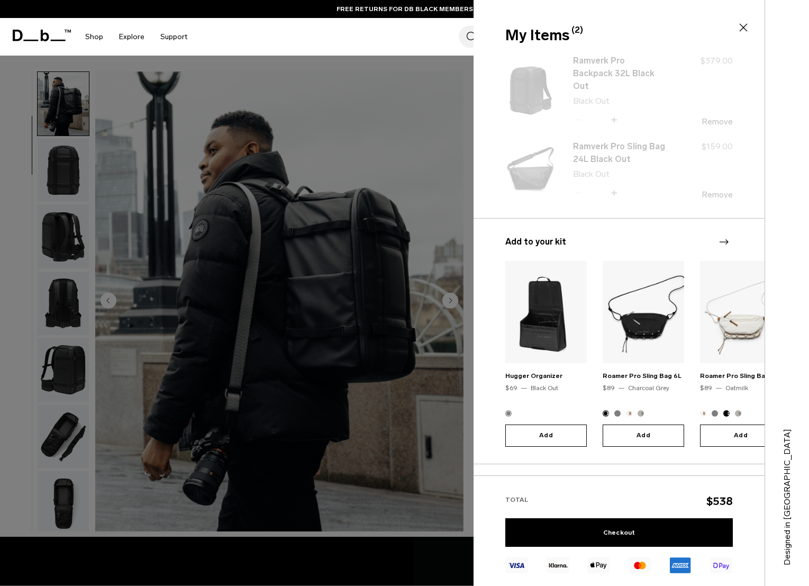
type button "Close"
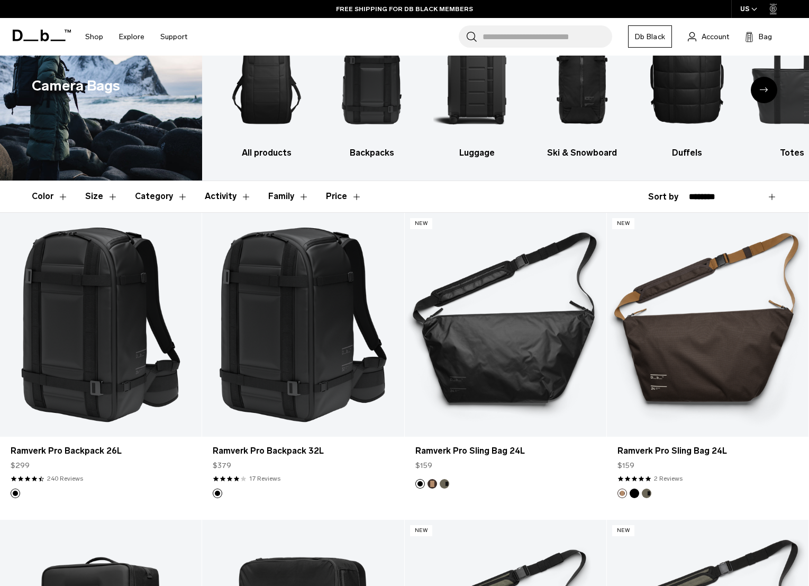
click at [52, 32] on icon at bounding box center [42, 36] width 58 height 12
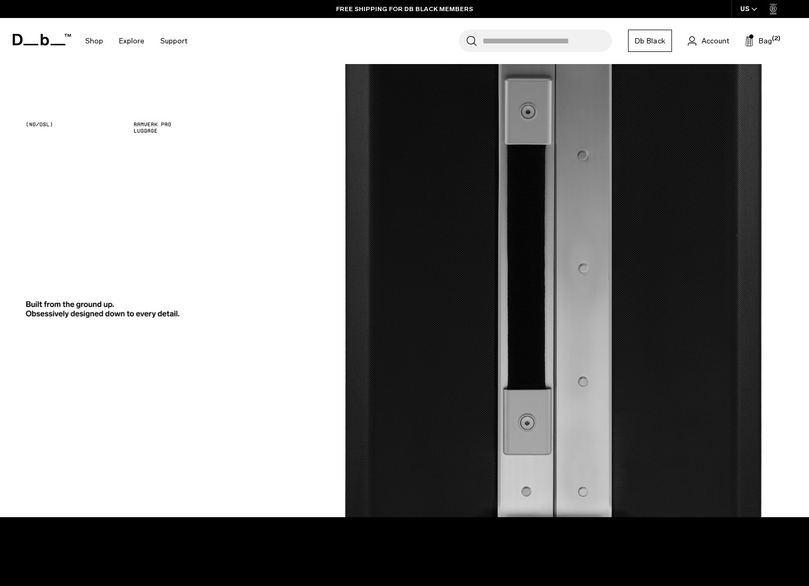
scroll to position [1423, 0]
click at [156, 117] on div at bounding box center [405, 139] width 746 height 64
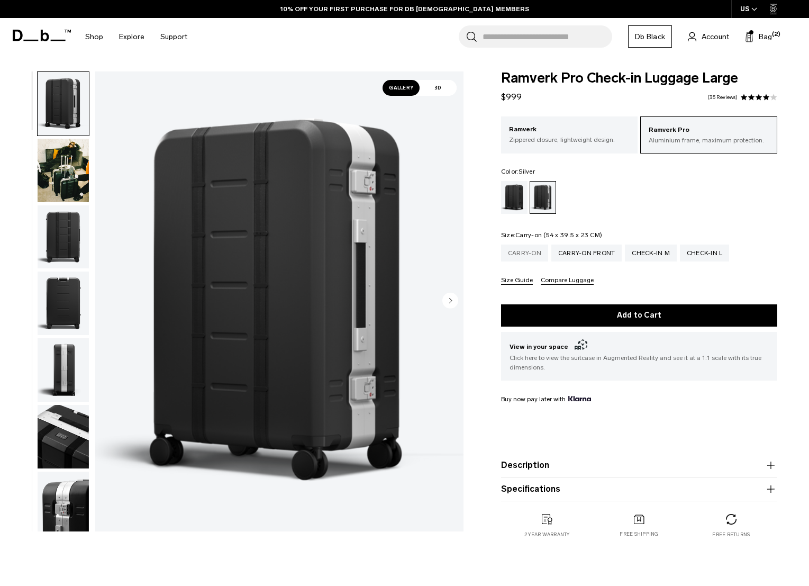
click at [523, 261] on div "Carry-on" at bounding box center [524, 253] width 47 height 17
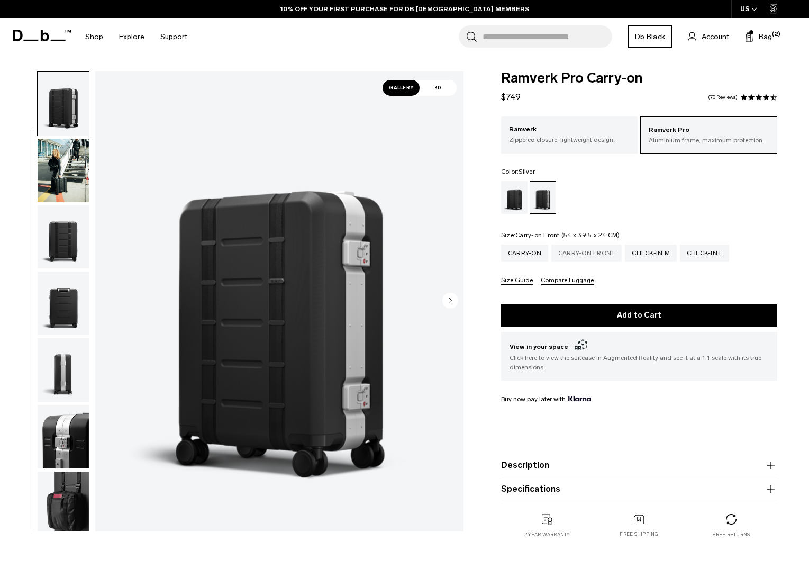
click at [592, 255] on div "Carry-on Front" at bounding box center [586, 253] width 71 height 17
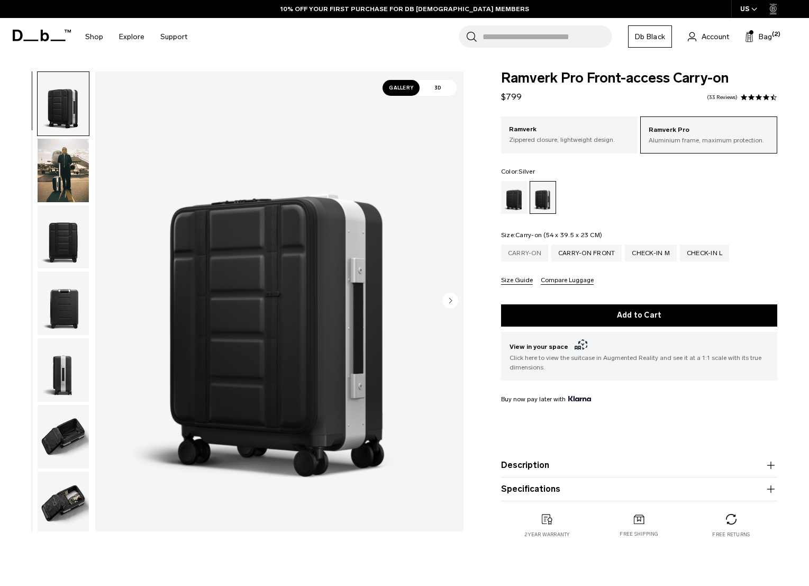
click at [518, 251] on div "Carry-on" at bounding box center [524, 253] width 47 height 17
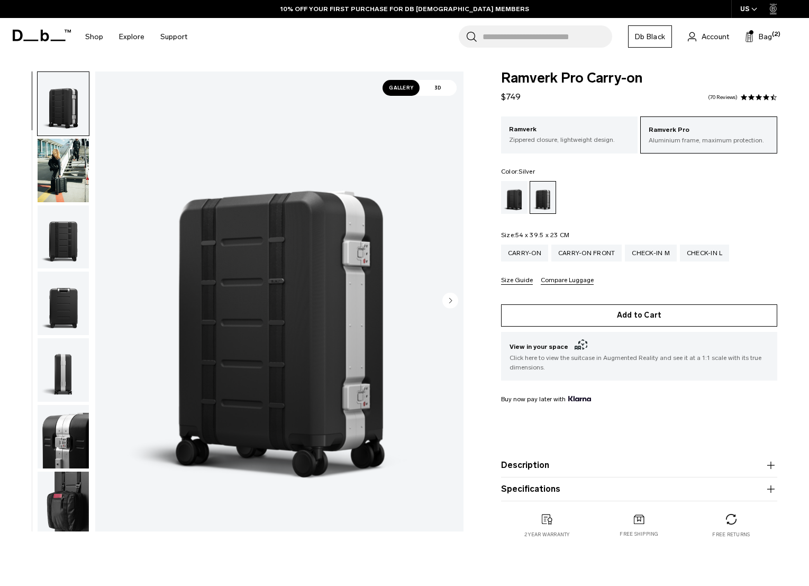
click at [648, 313] on button "Add to Cart" at bounding box center [639, 315] width 276 height 22
